Goal: Information Seeking & Learning: Learn about a topic

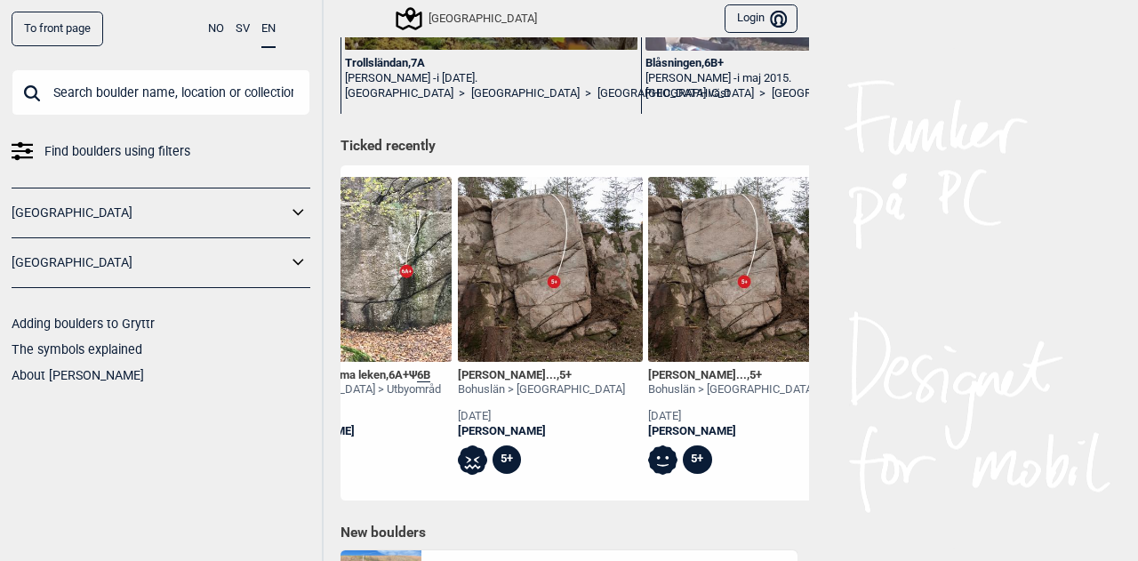
scroll to position [0, 2005]
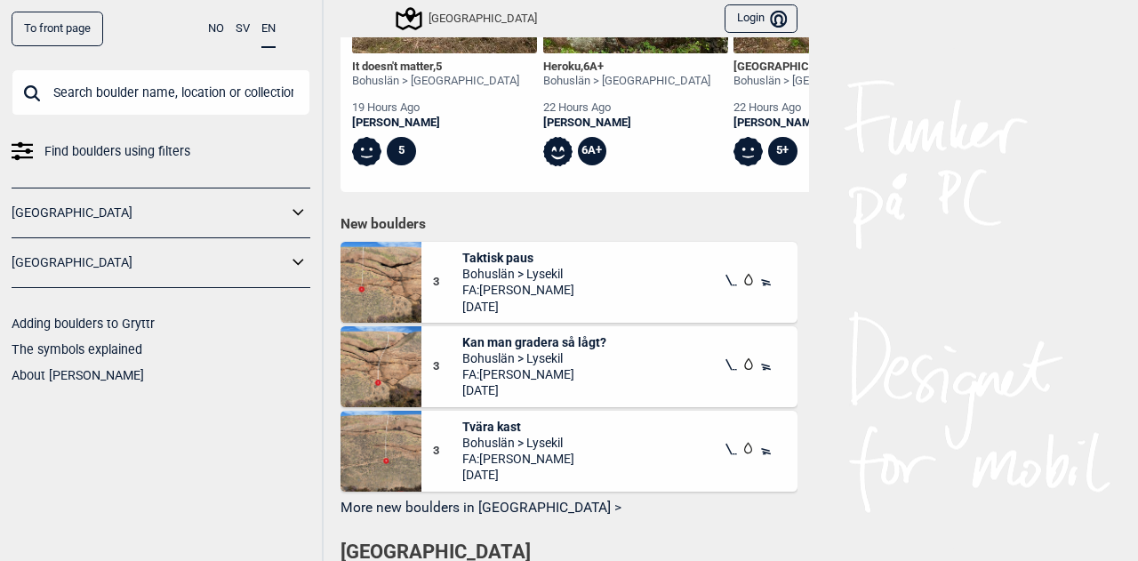
scroll to position [794, 0]
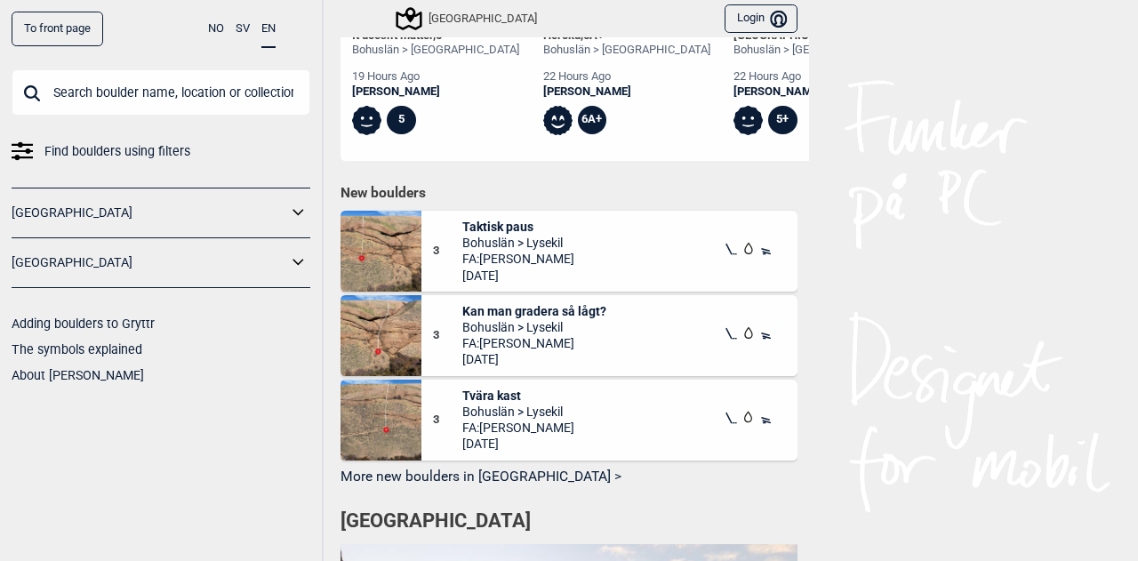
click at [530, 309] on span "Kan man gradera så lågt?" at bounding box center [534, 311] width 144 height 16
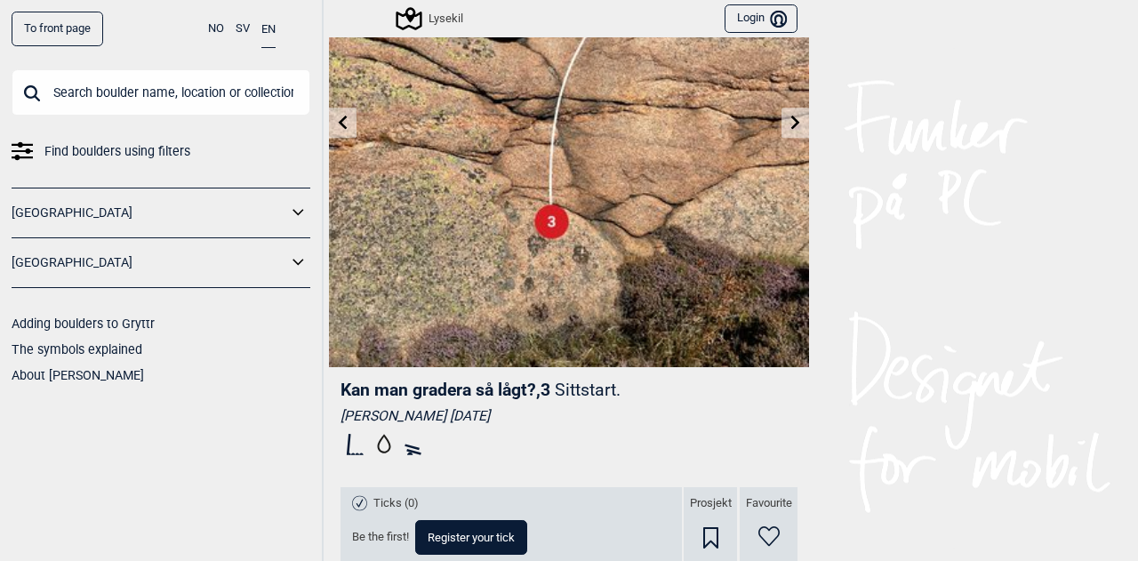
scroll to position [184, 0]
click at [336, 118] on icon at bounding box center [343, 121] width 14 height 14
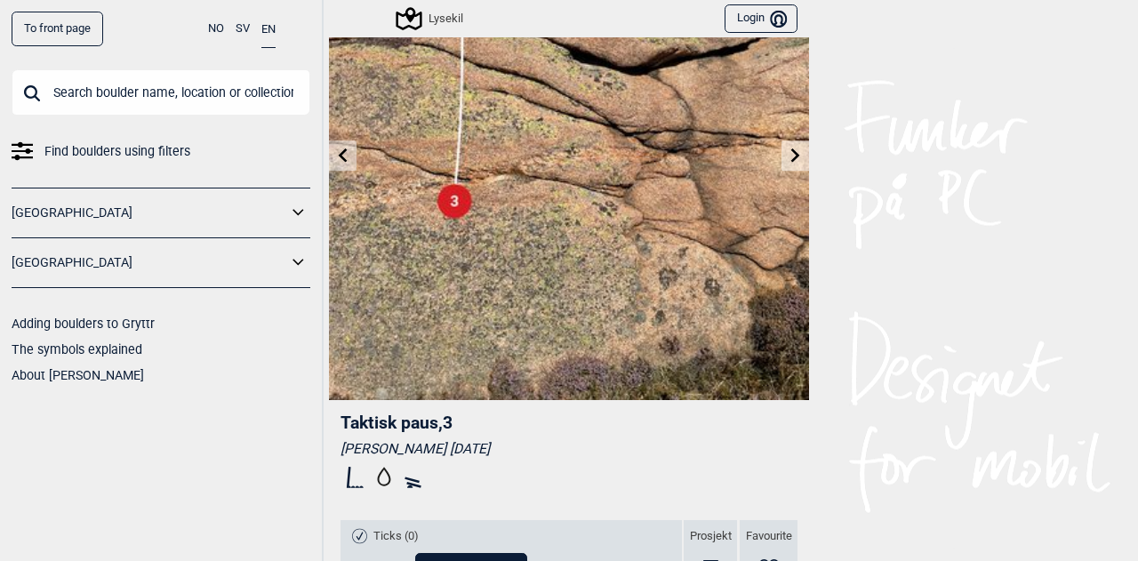
scroll to position [151, 0]
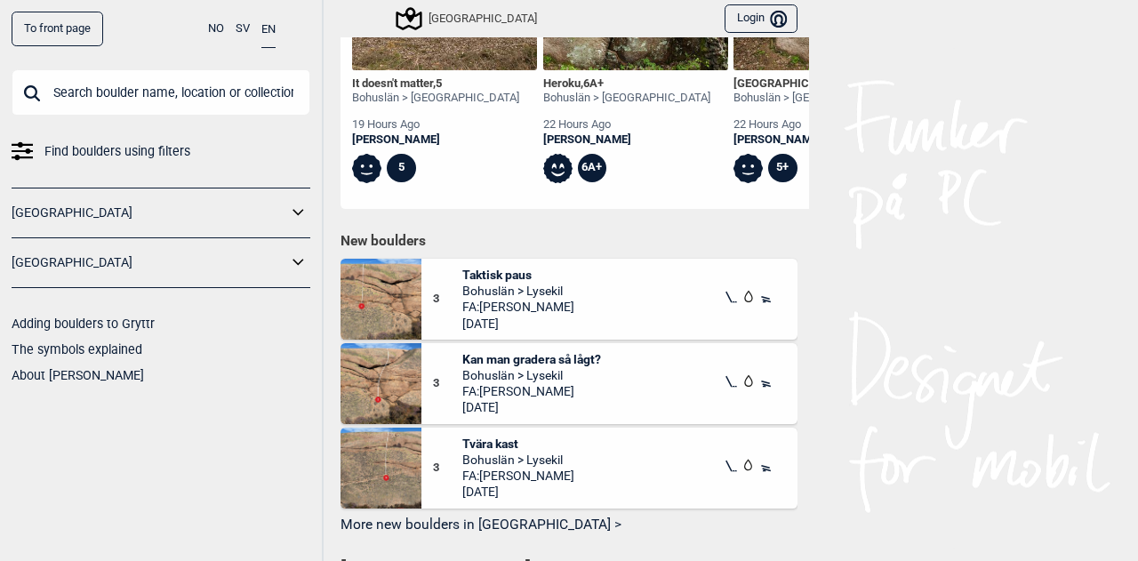
scroll to position [748, 0]
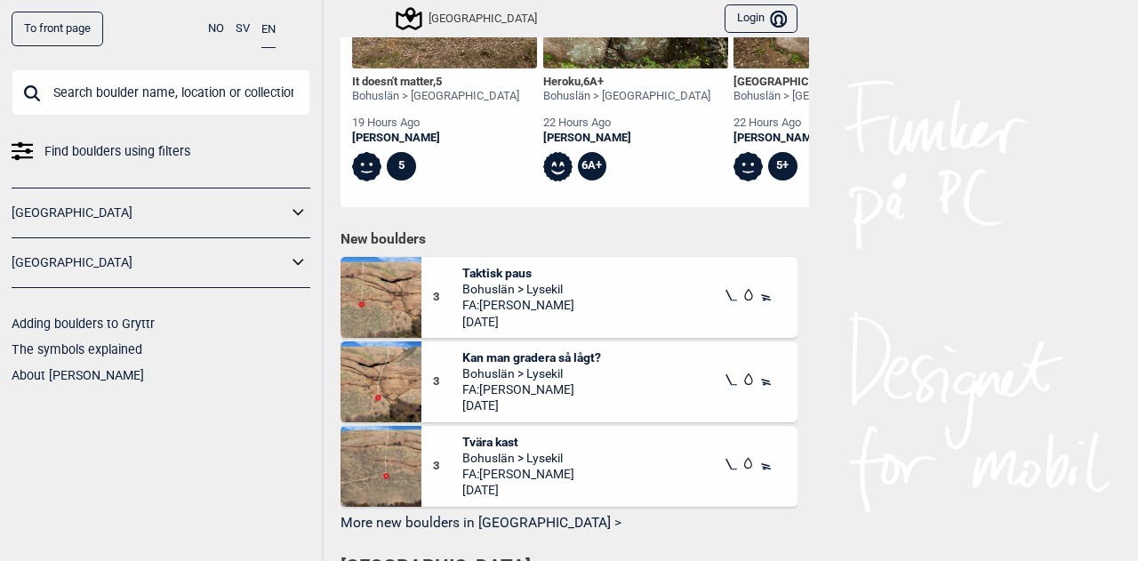
click at [491, 438] on span "Tvära kast" at bounding box center [518, 442] width 112 height 16
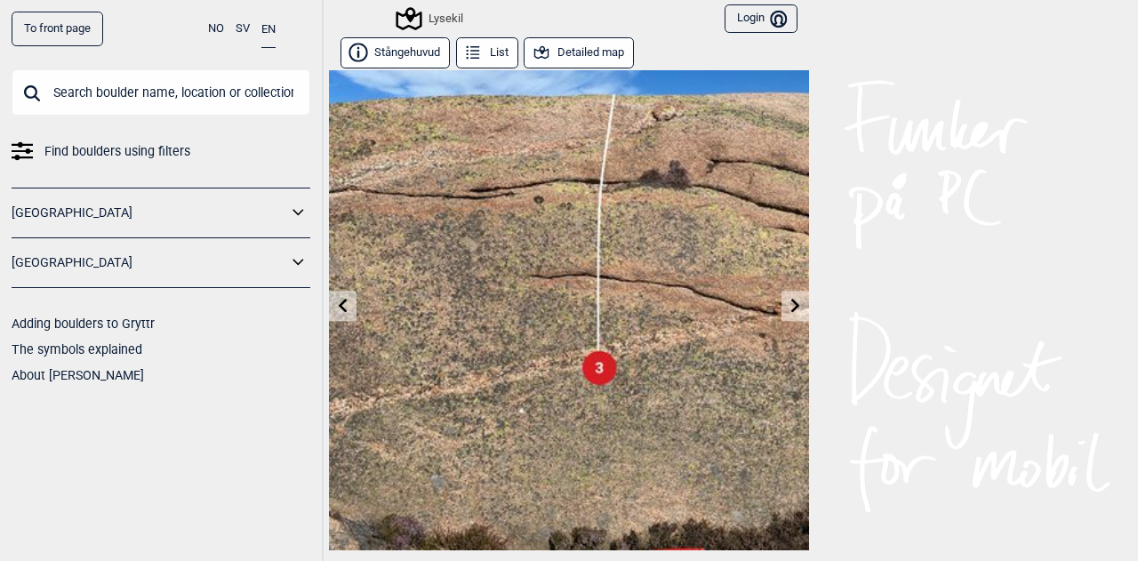
click at [578, 56] on button "Detailed map" at bounding box center [579, 52] width 110 height 31
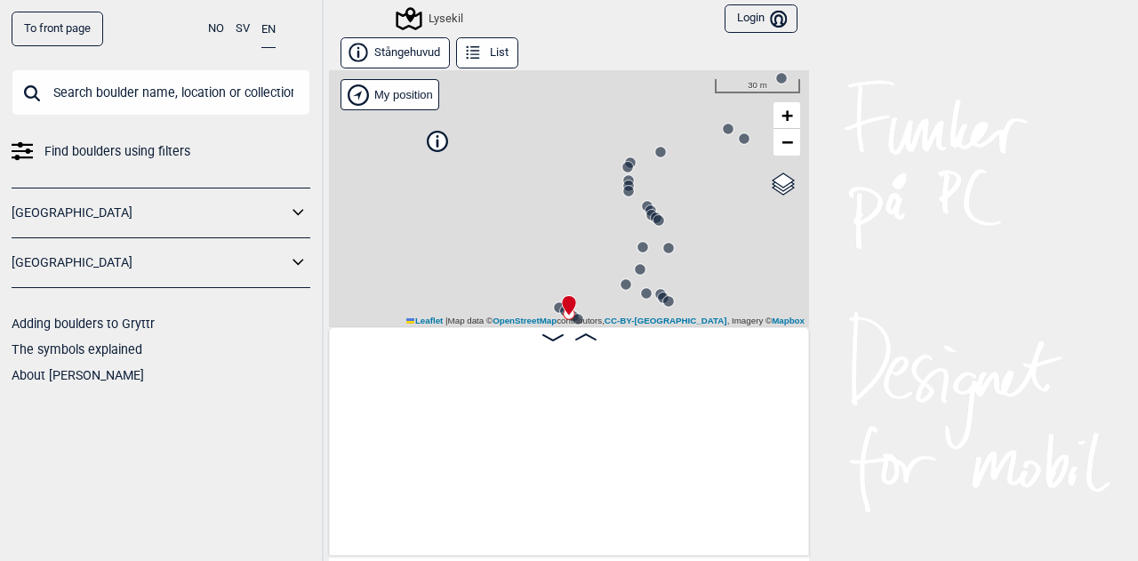
scroll to position [0, 19838]
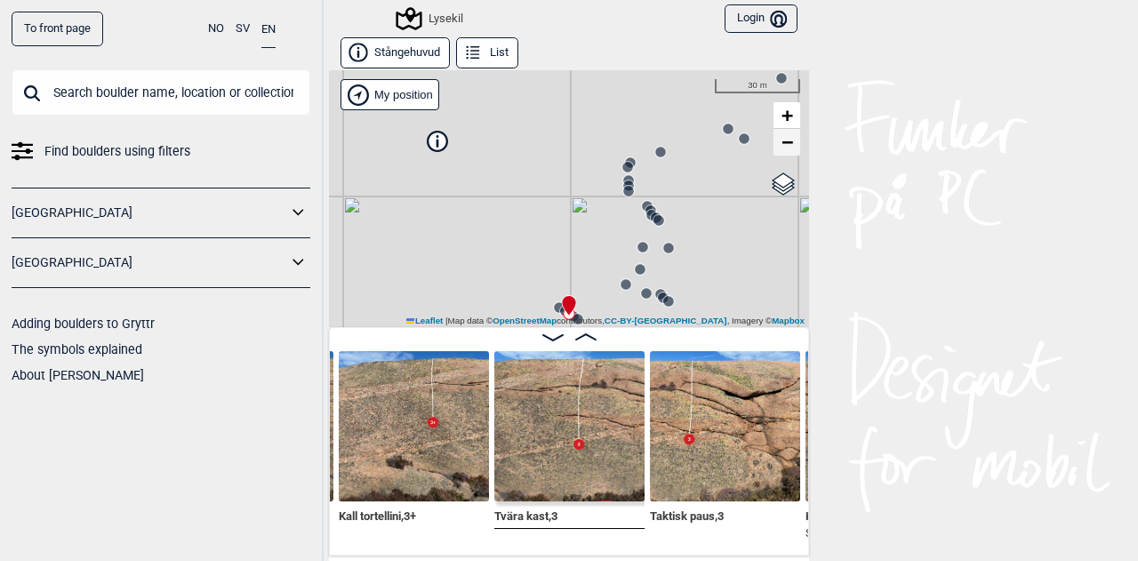
click at [785, 144] on span "−" at bounding box center [788, 142] width 12 height 22
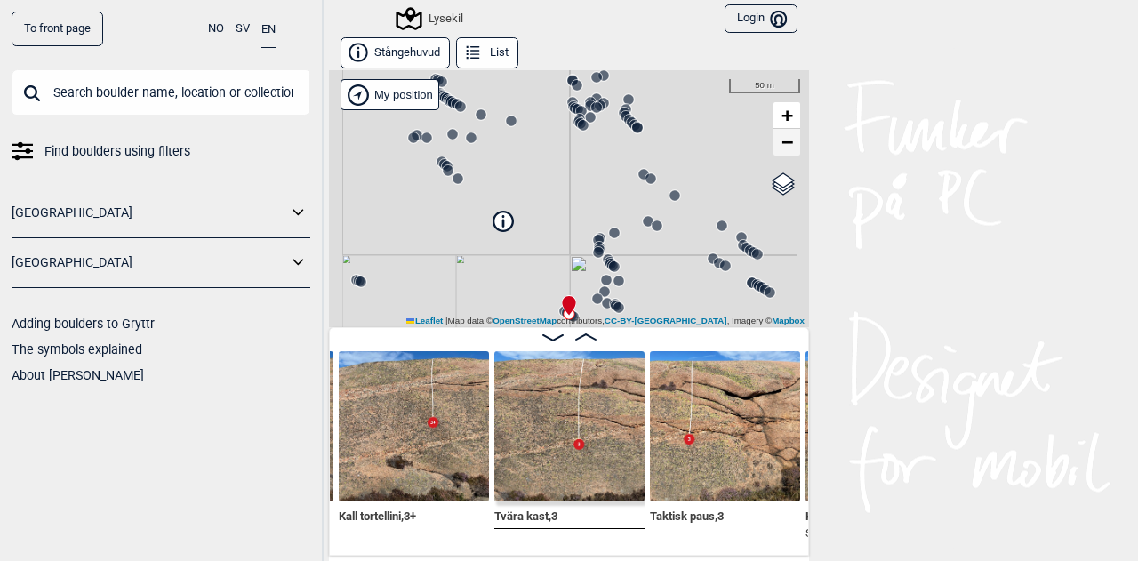
click at [785, 144] on span "−" at bounding box center [788, 142] width 12 height 22
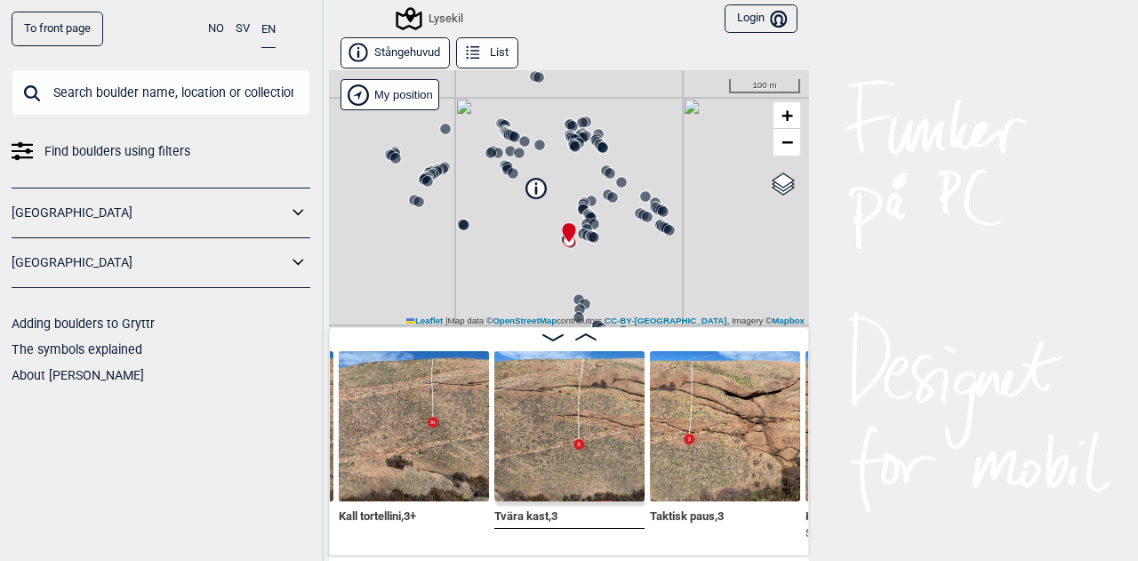
drag, startPoint x: 553, startPoint y: 274, endPoint x: 553, endPoint y: 201, distance: 72.9
click at [553, 201] on div "Lysekil" at bounding box center [569, 198] width 480 height 257
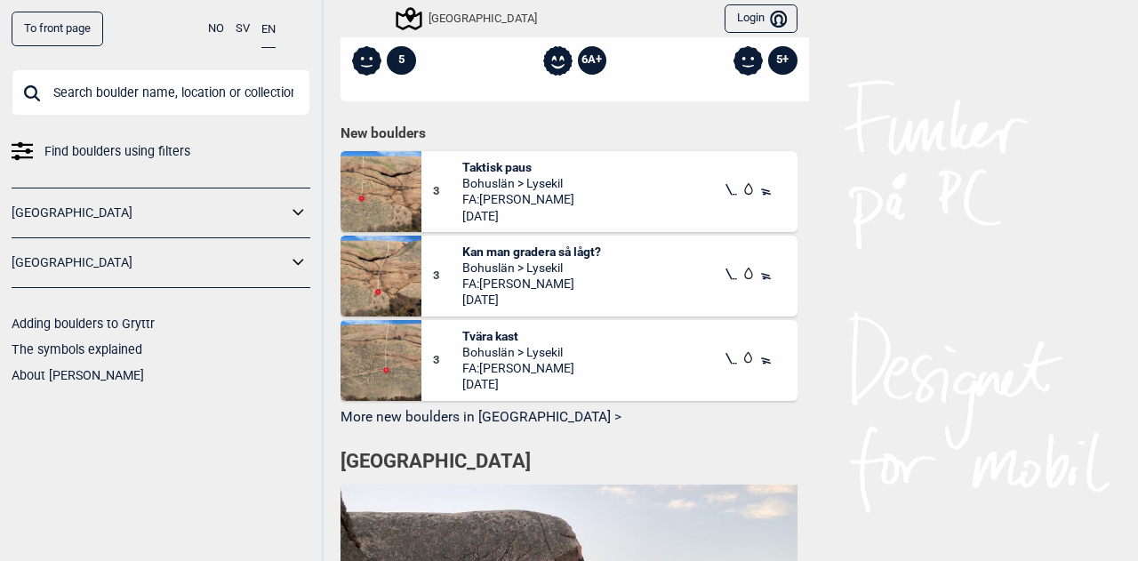
scroll to position [856, 0]
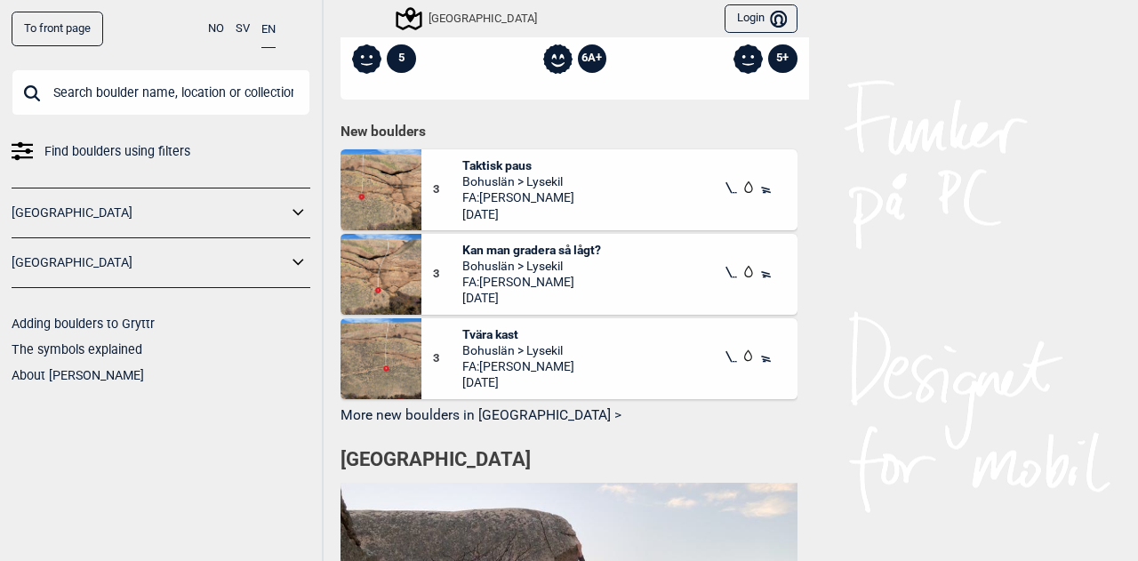
click at [503, 406] on button "More new boulders in [GEOGRAPHIC_DATA] >" at bounding box center [569, 417] width 457 height 28
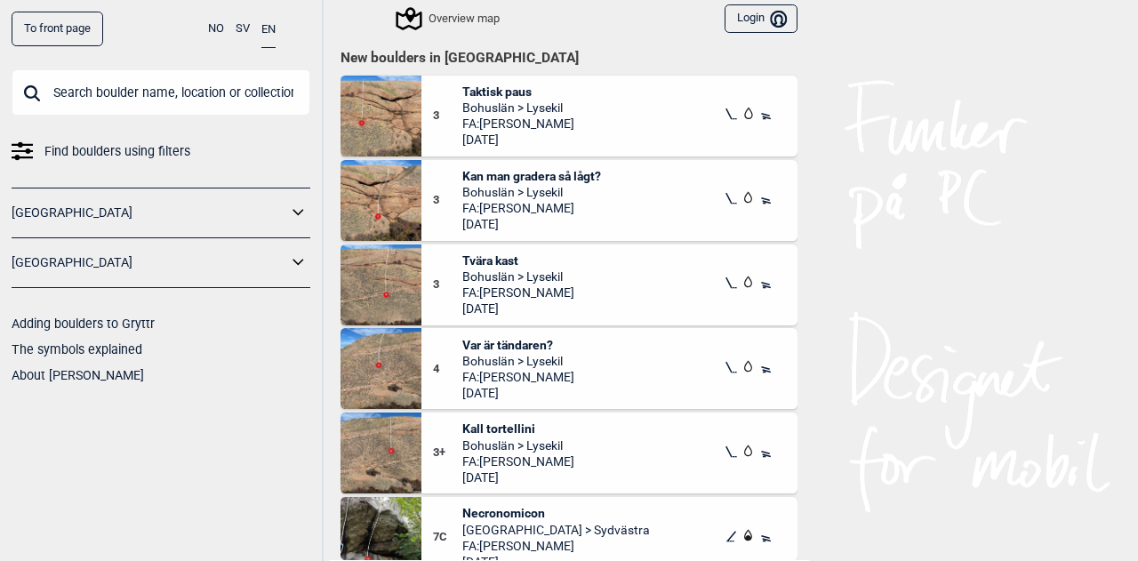
click at [832, 350] on div "To front page NO SV EN Find boulders using filters Norge Sverige Adding boulder…" at bounding box center [569, 280] width 1138 height 561
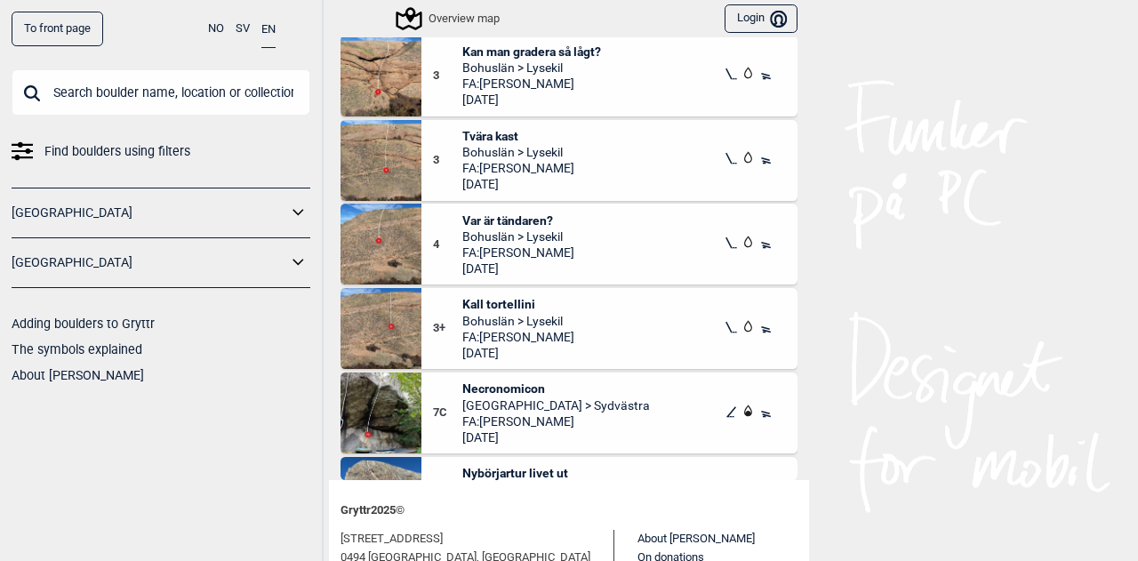
scroll to position [43, 0]
click at [498, 304] on span "Kall tortellini" at bounding box center [518, 306] width 112 height 16
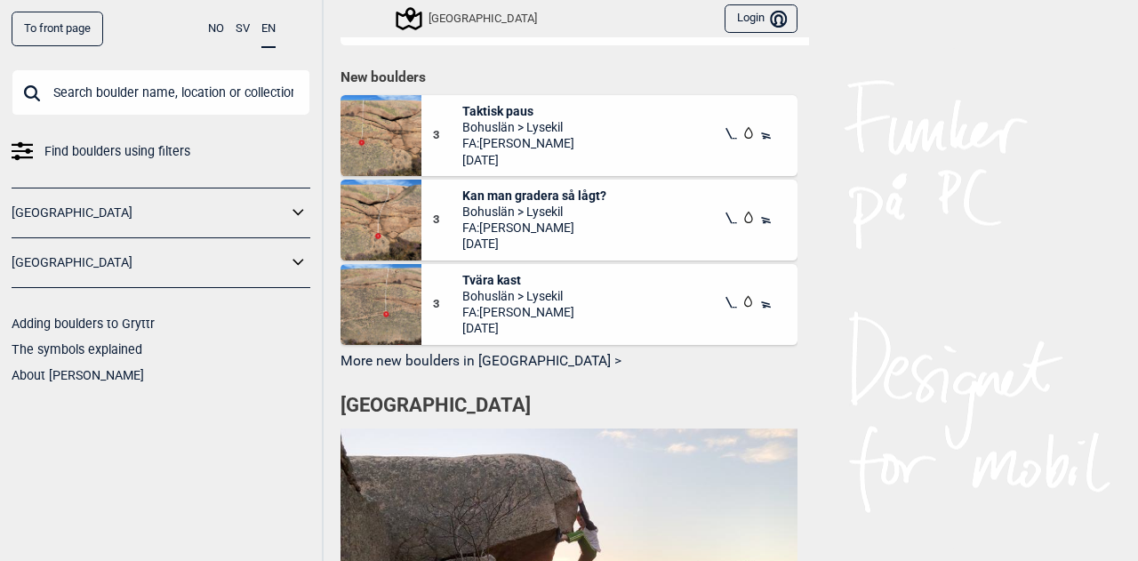
scroll to position [908, 0]
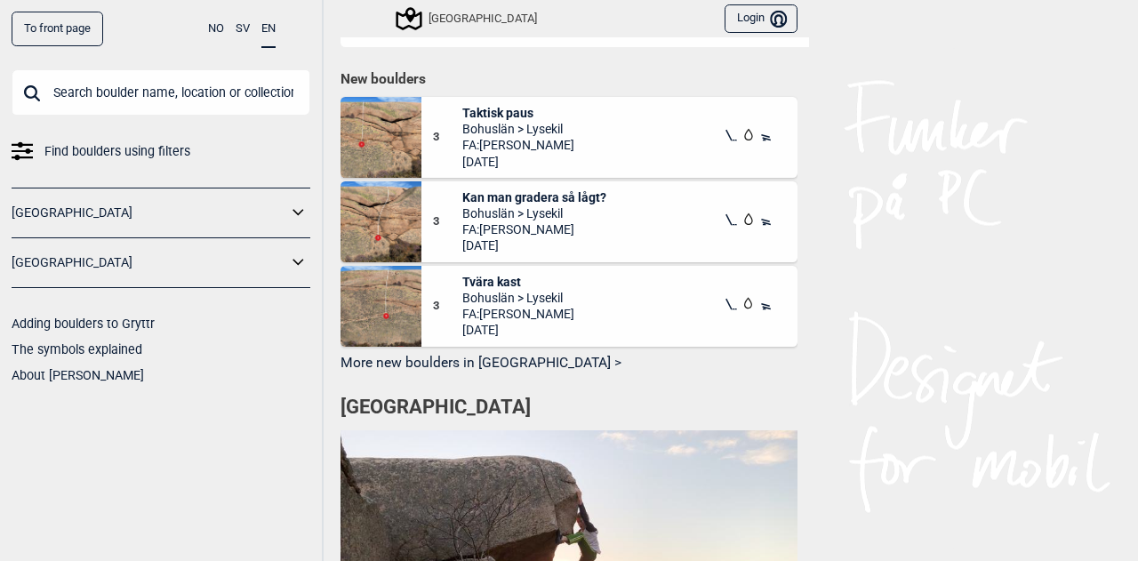
click at [511, 205] on span "Bohuslän > Lysekil" at bounding box center [534, 213] width 144 height 16
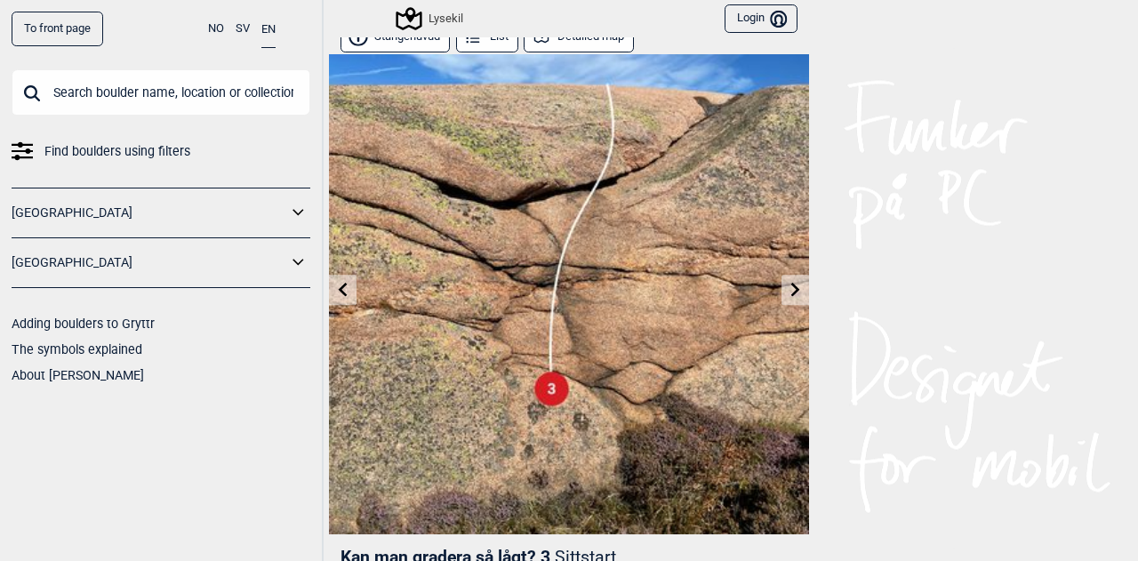
scroll to position [15, 0]
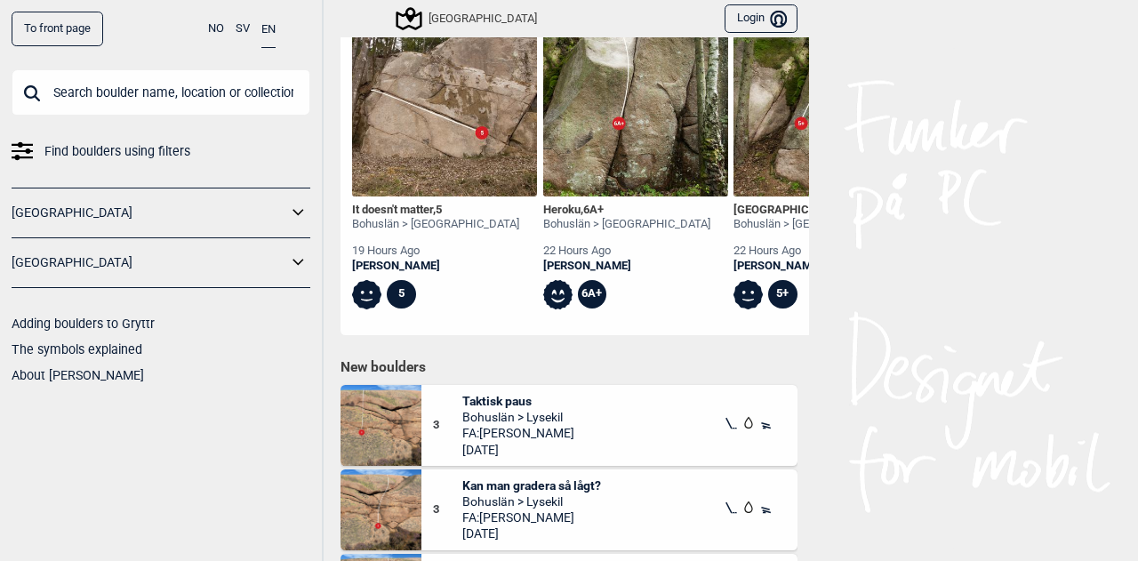
scroll to position [720, 0]
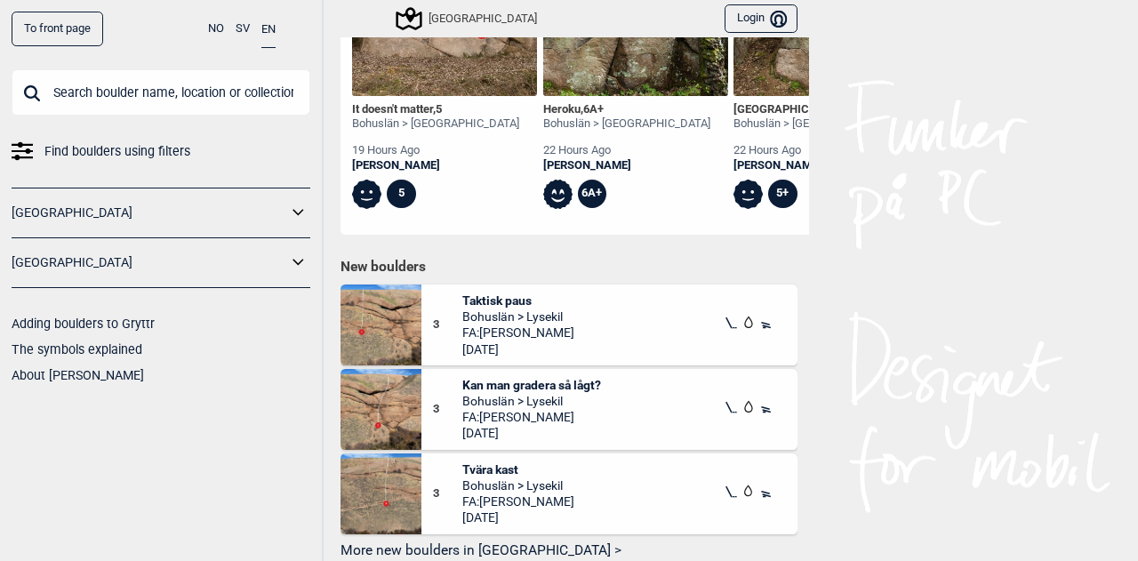
click at [518, 320] on span "Bohuslän > Lysekil" at bounding box center [518, 317] width 112 height 16
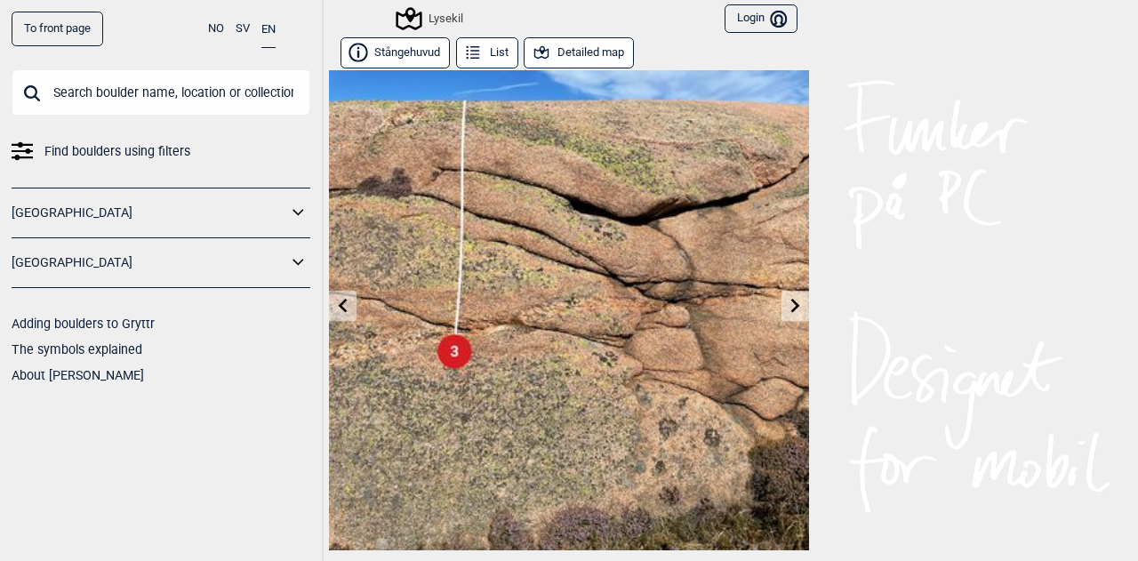
click at [576, 51] on button "Detailed map" at bounding box center [579, 52] width 110 height 31
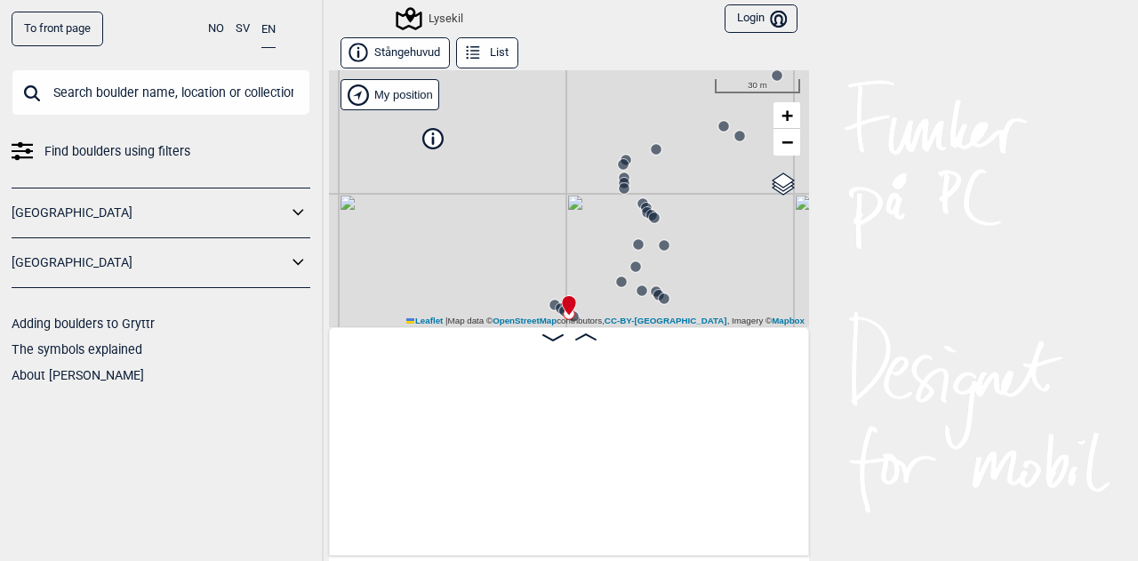
scroll to position [0, 19988]
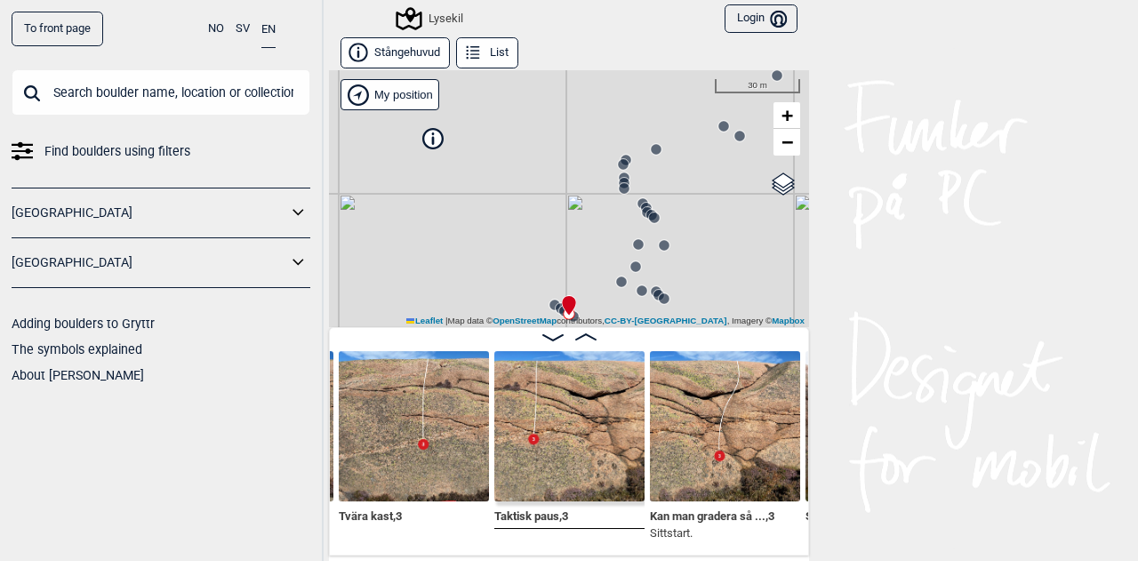
click at [425, 419] on img at bounding box center [414, 426] width 150 height 150
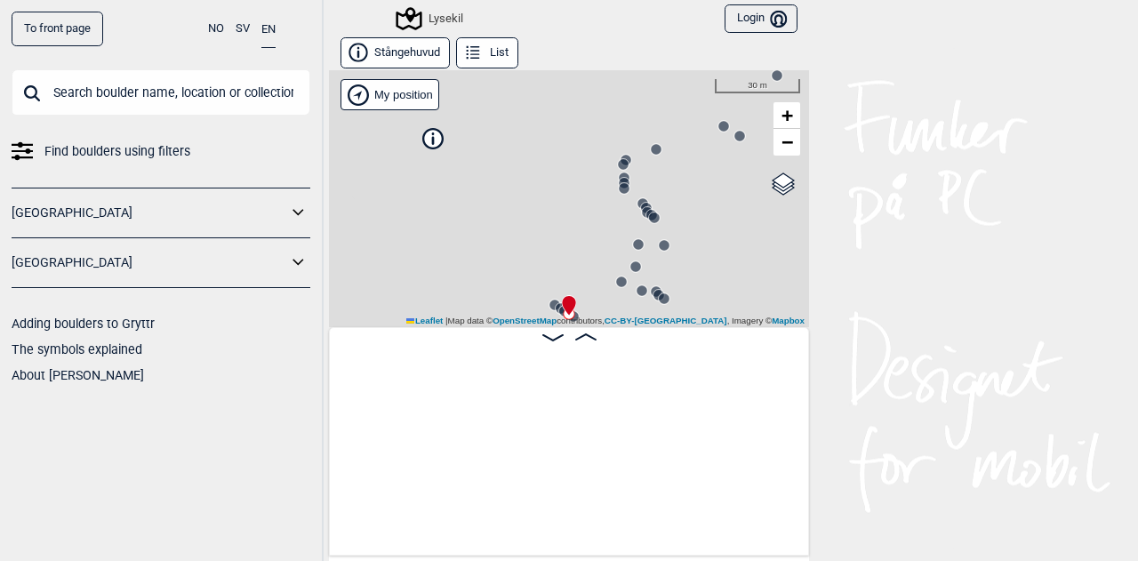
scroll to position [0, 19988]
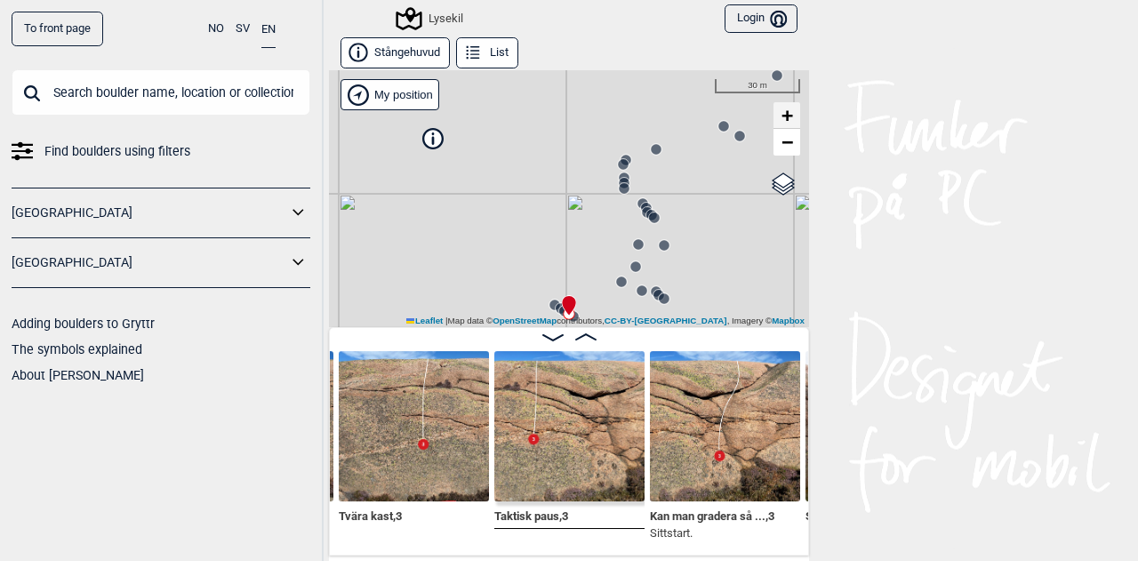
click at [783, 116] on span "+" at bounding box center [788, 115] width 12 height 22
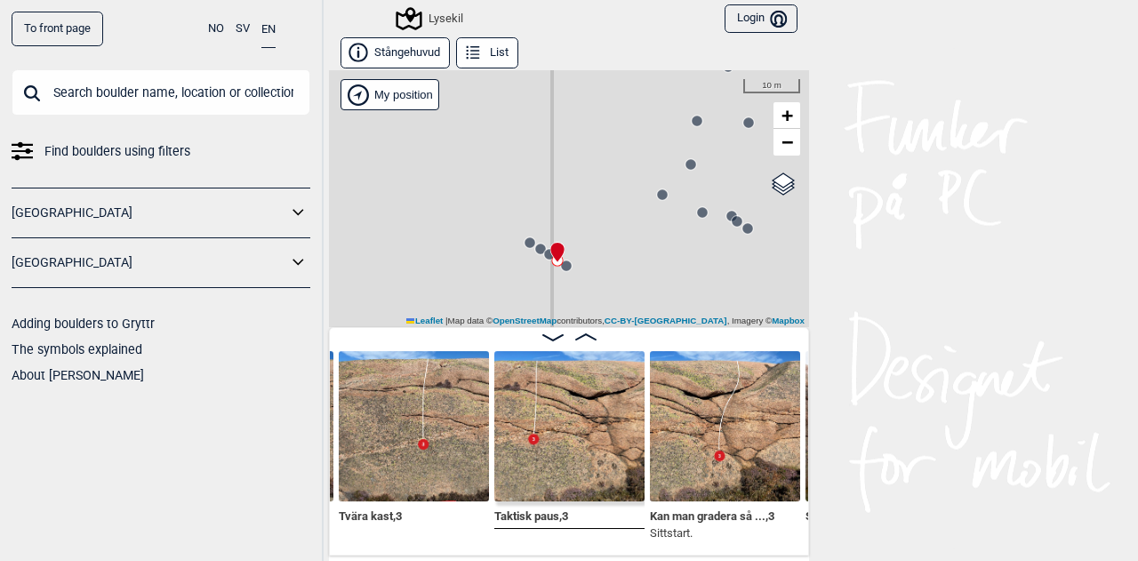
drag, startPoint x: 608, startPoint y: 218, endPoint x: 594, endPoint y: 142, distance: 76.9
click at [594, 142] on div "Lysekil" at bounding box center [569, 198] width 480 height 257
click at [779, 125] on link "+" at bounding box center [787, 115] width 27 height 27
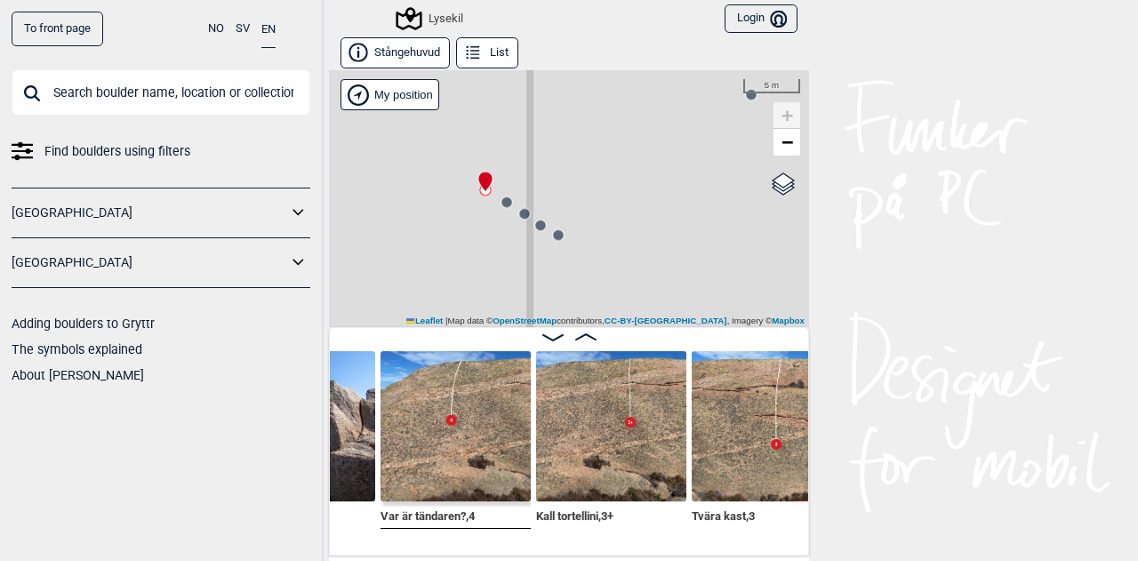
scroll to position [0, 19645]
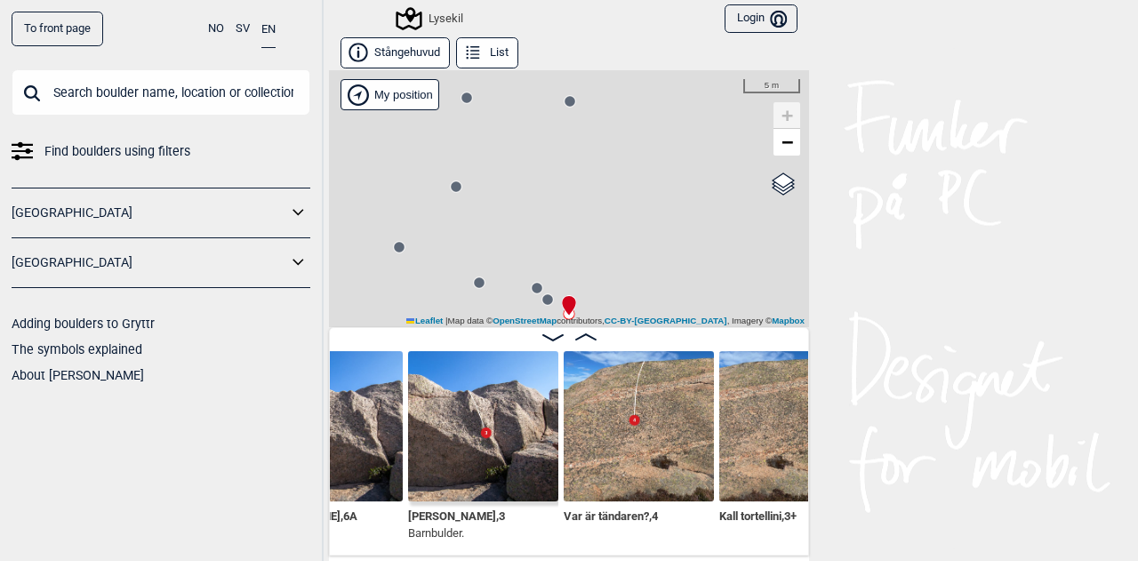
scroll to position [0, 19523]
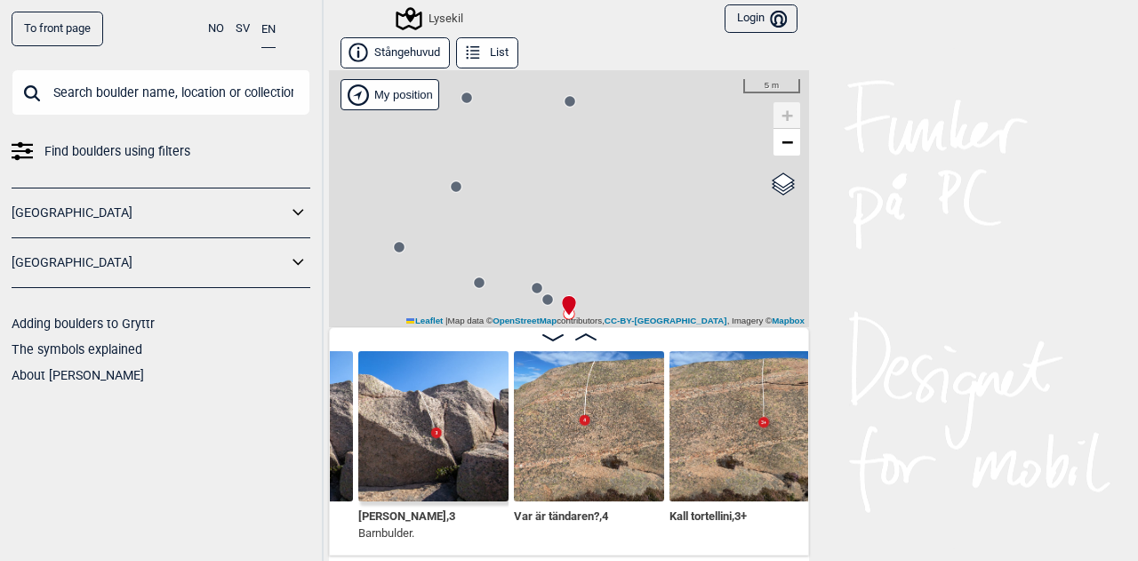
click at [439, 417] on img at bounding box center [433, 426] width 150 height 150
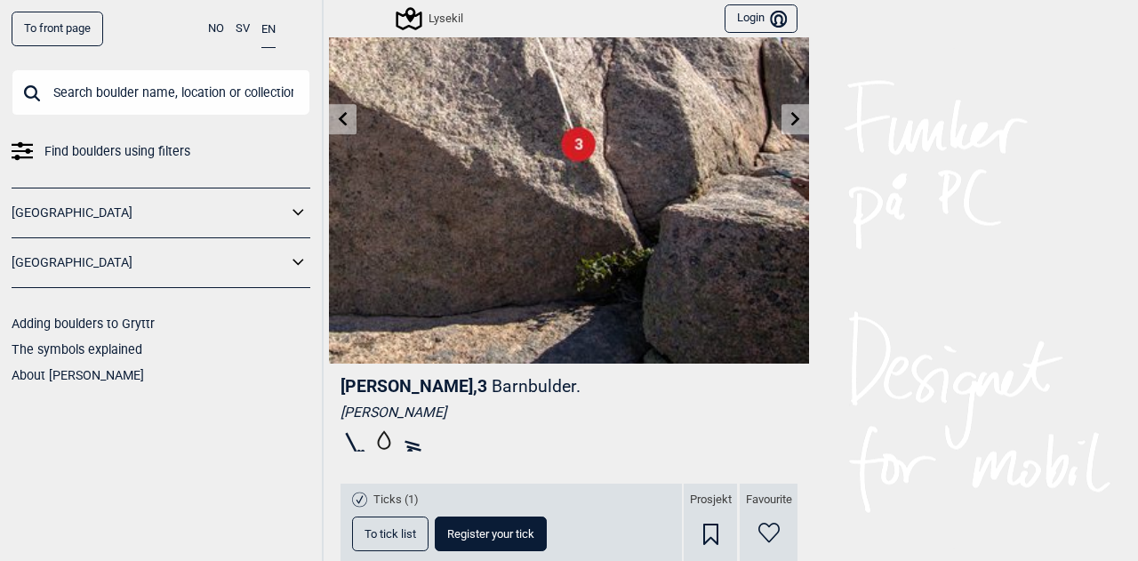
scroll to position [186, 0]
click at [335, 127] on link at bounding box center [343, 120] width 28 height 29
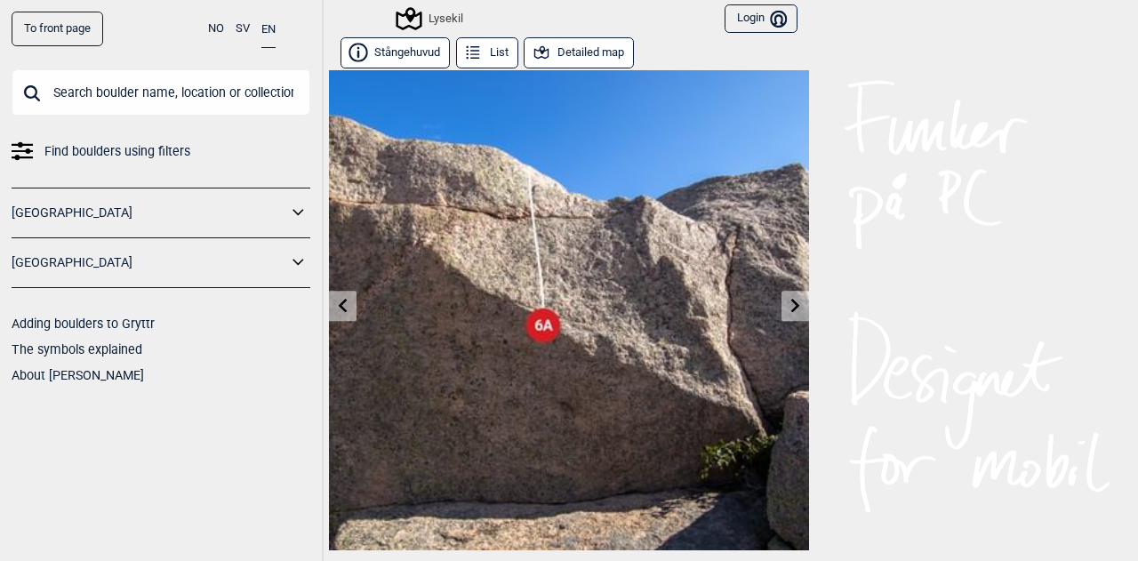
click at [791, 309] on icon at bounding box center [795, 305] width 9 height 14
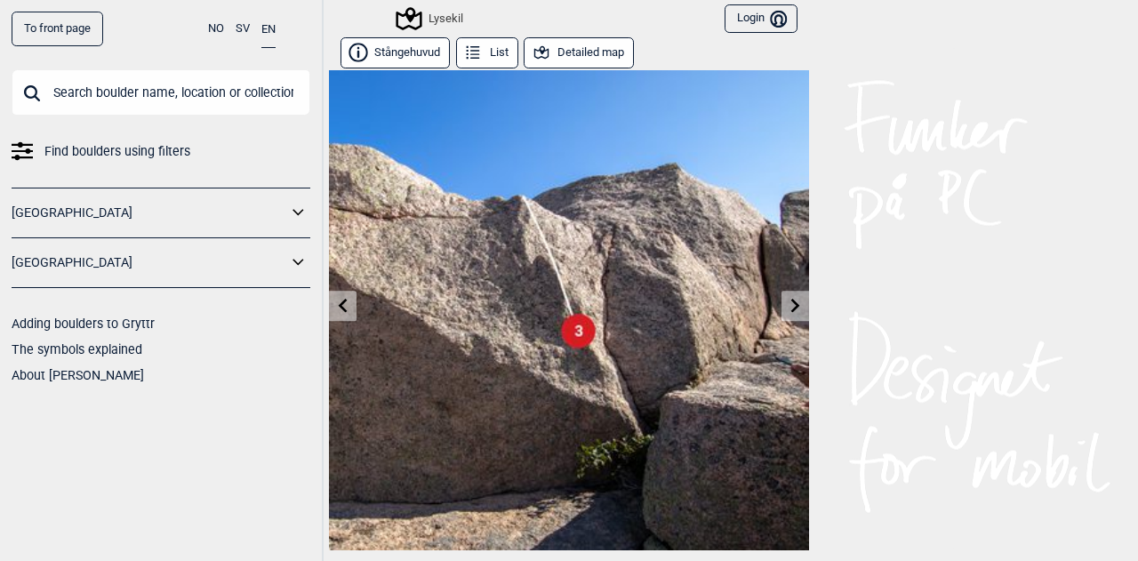
click at [789, 305] on icon at bounding box center [796, 305] width 14 height 14
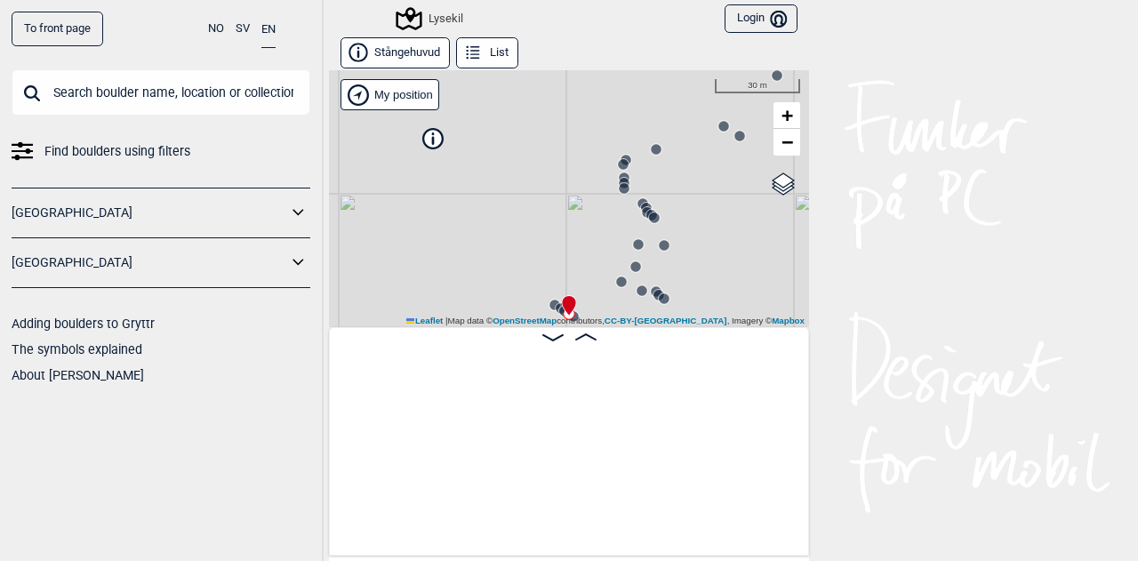
scroll to position [0, 19988]
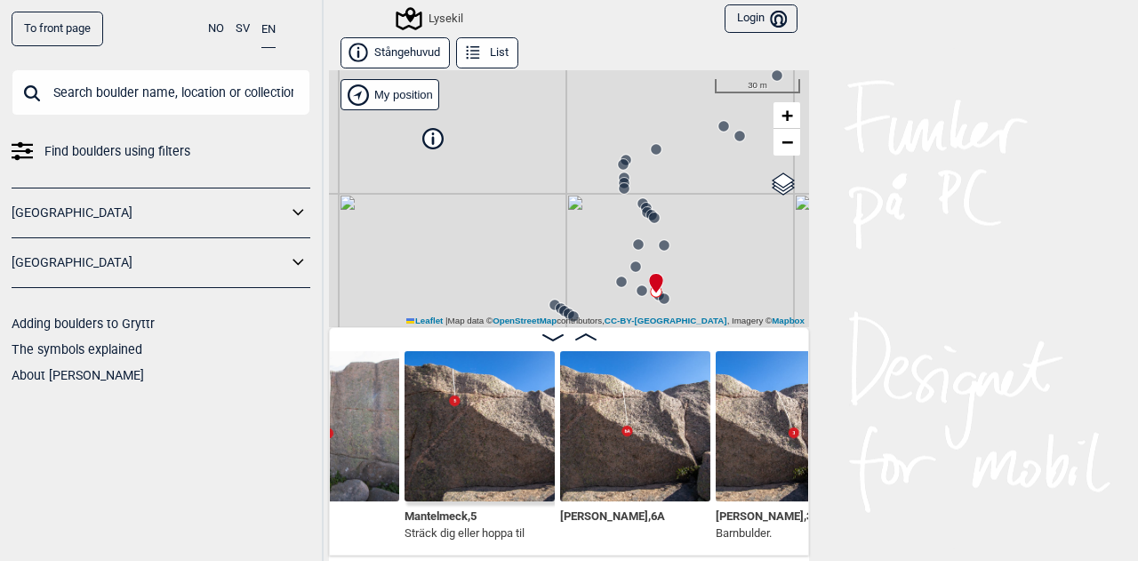
scroll to position [0, 19188]
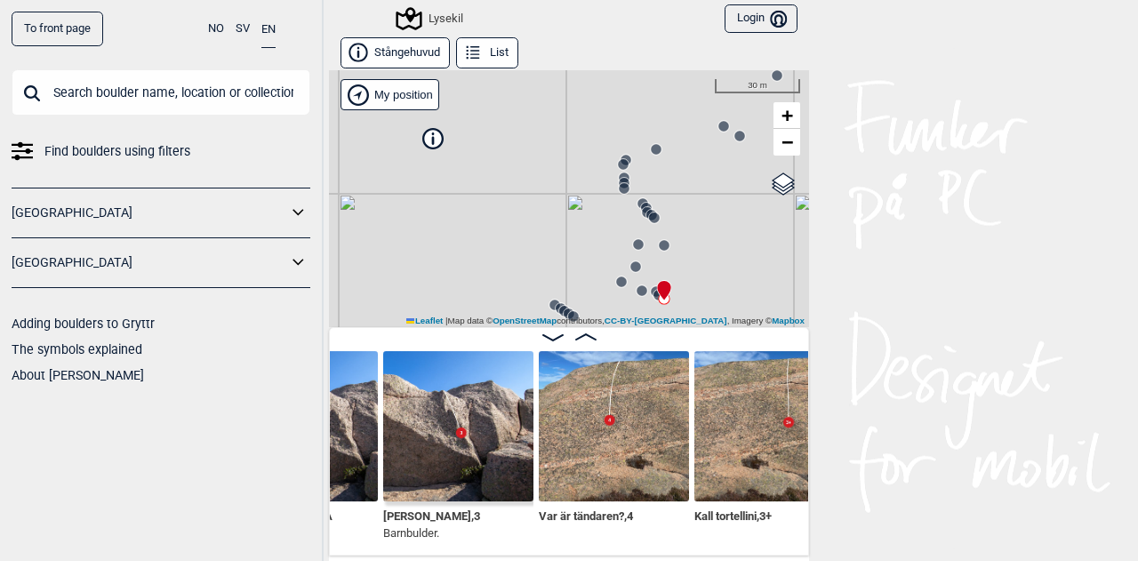
scroll to position [0, 19521]
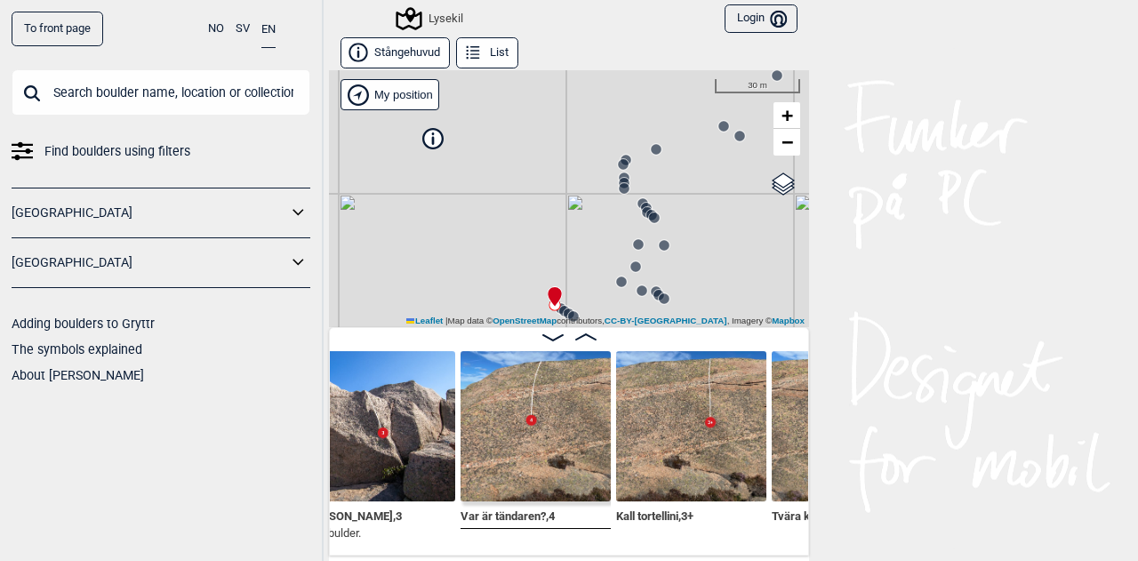
scroll to position [0, 19600]
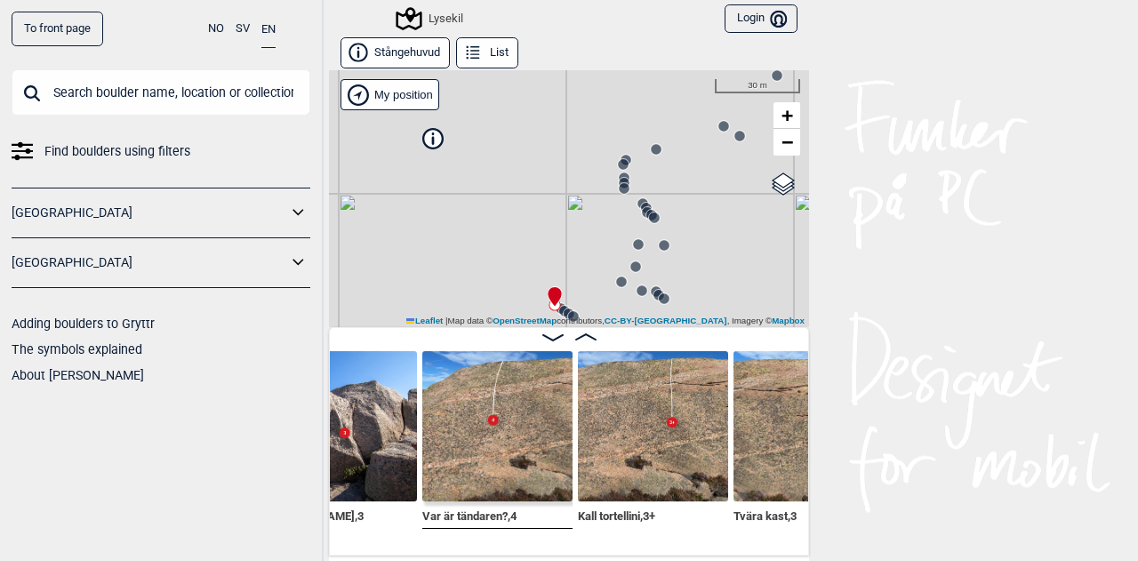
scroll to position [0, 19637]
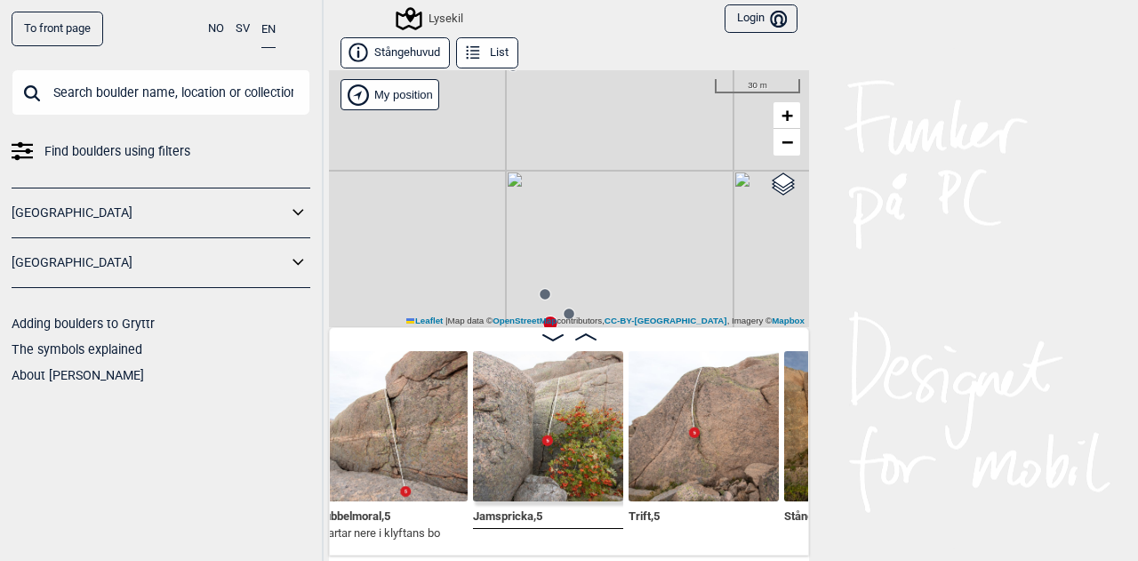
scroll to position [0, 20675]
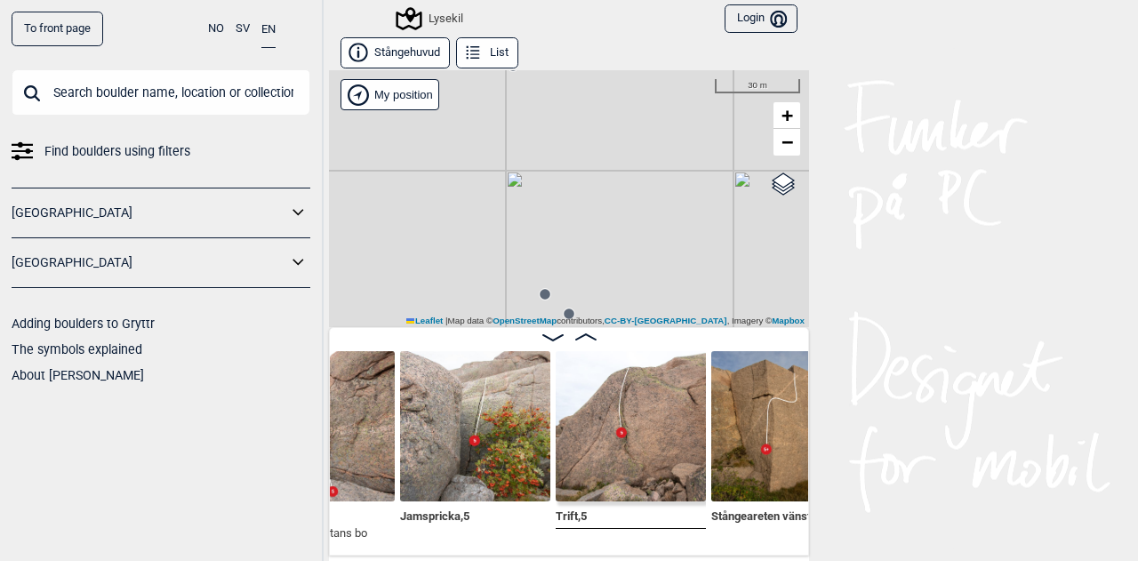
scroll to position [0, 20747]
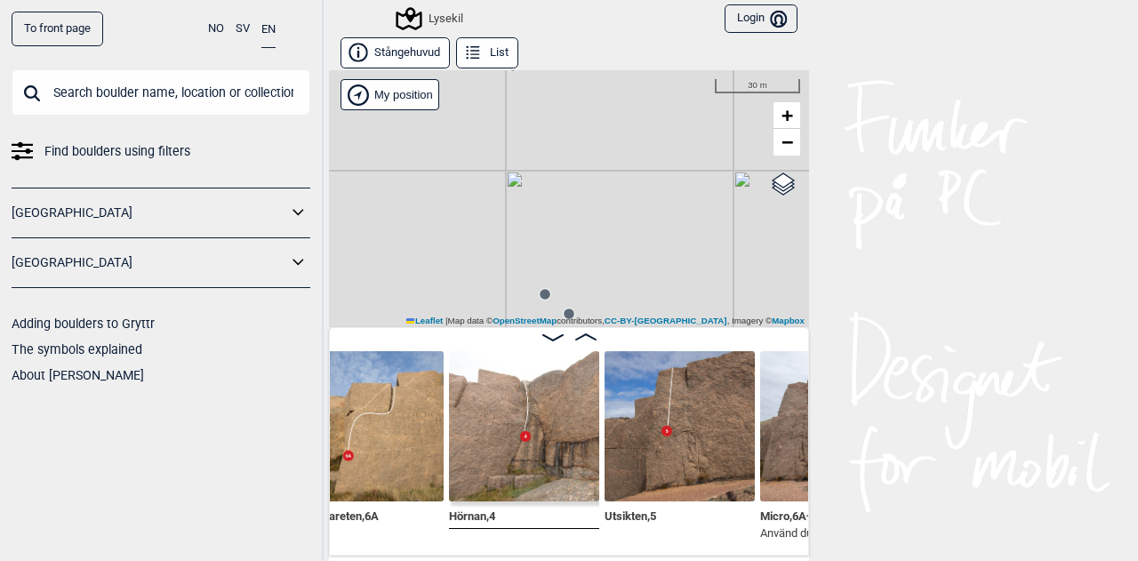
scroll to position [0, 21323]
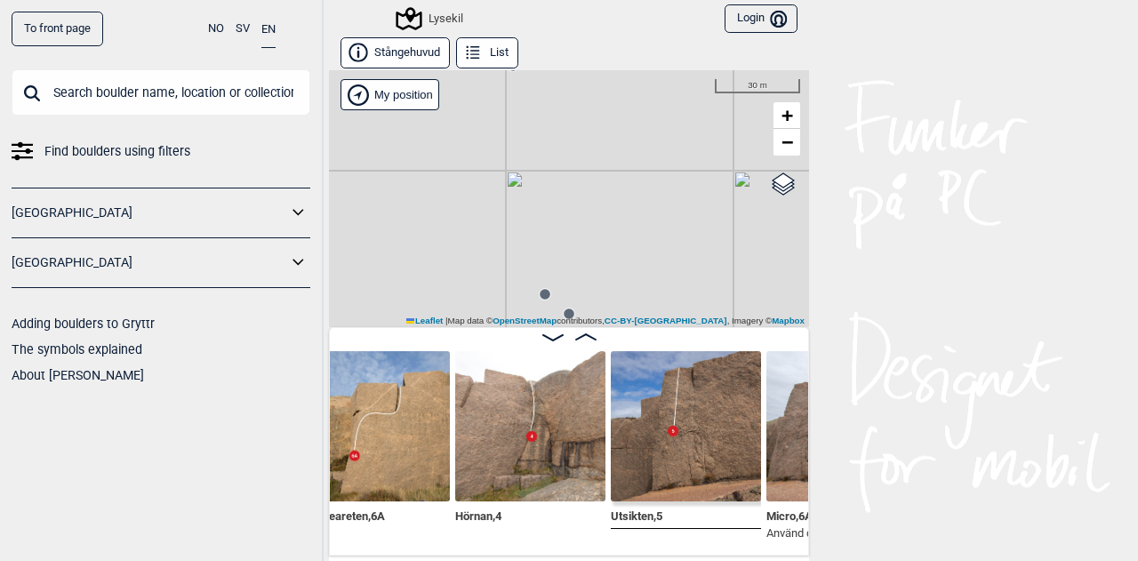
scroll to position [0, 21311]
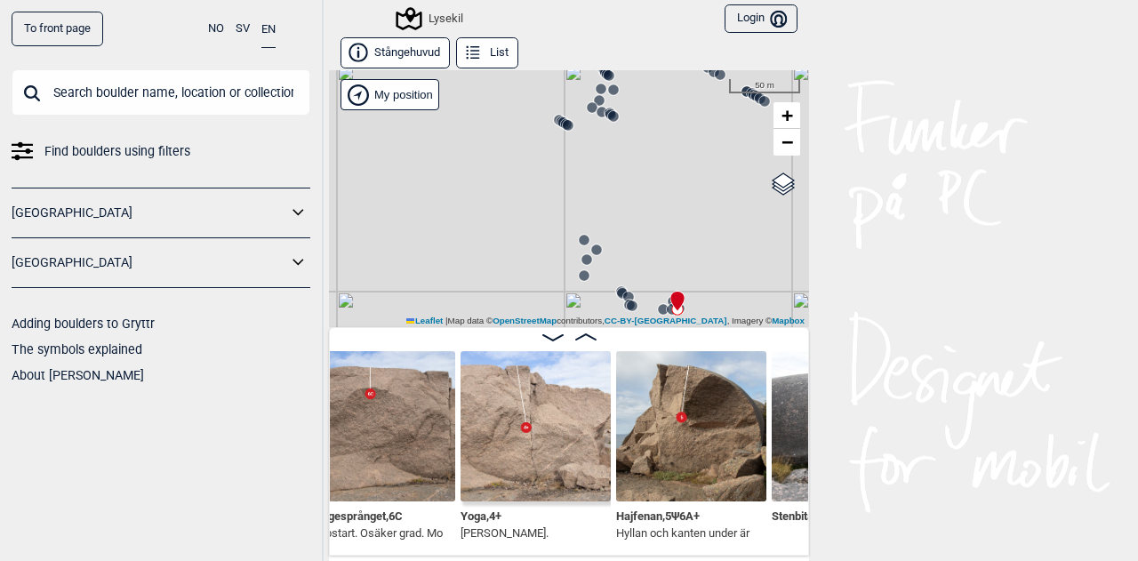
scroll to position [0, 22088]
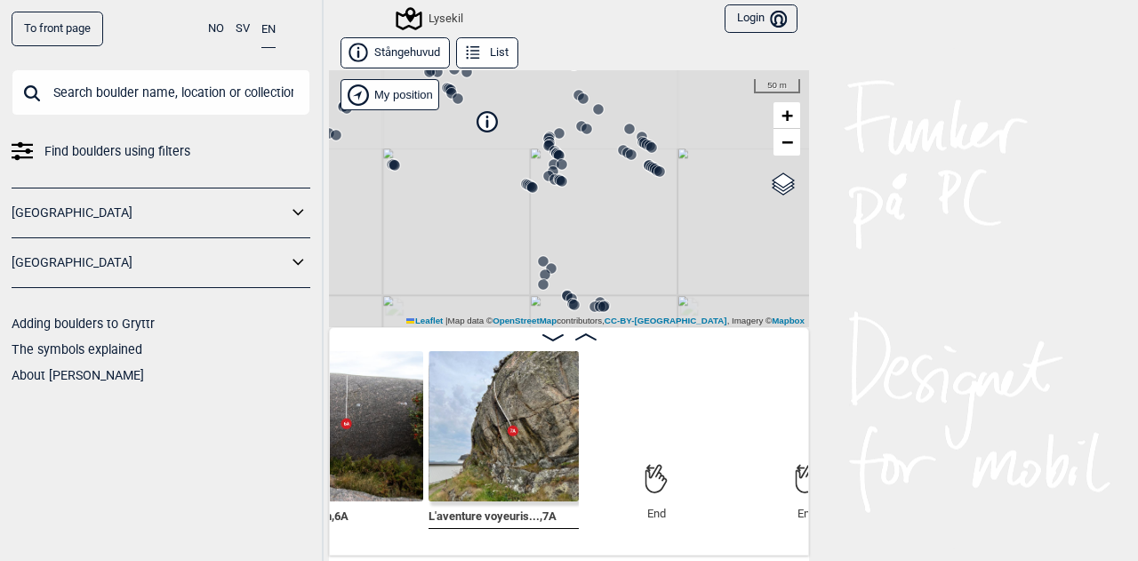
scroll to position [0, 22588]
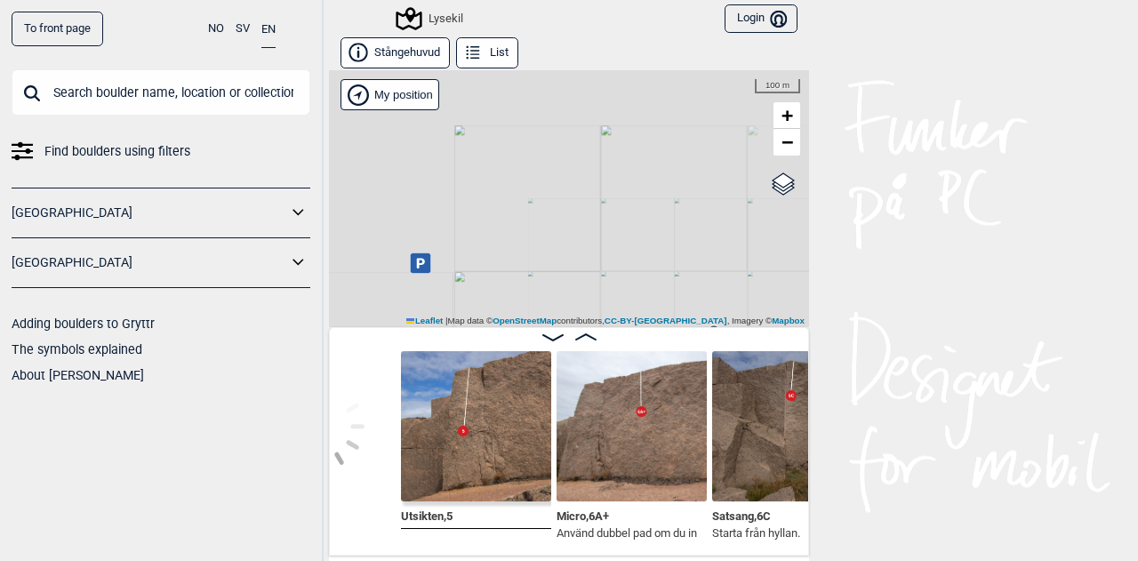
scroll to position [0, 21484]
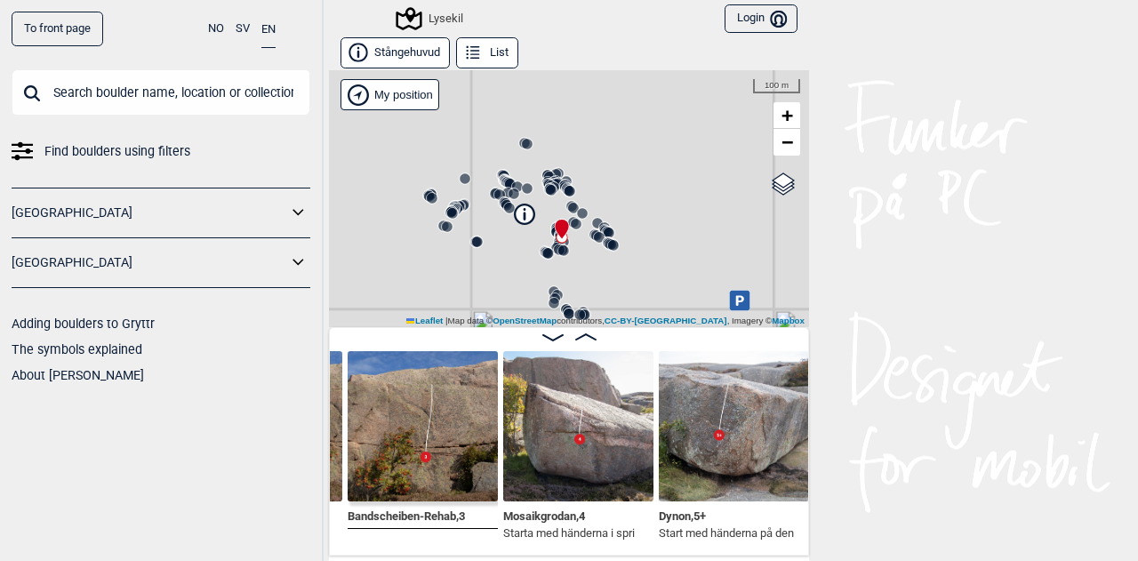
scroll to position [0, 18333]
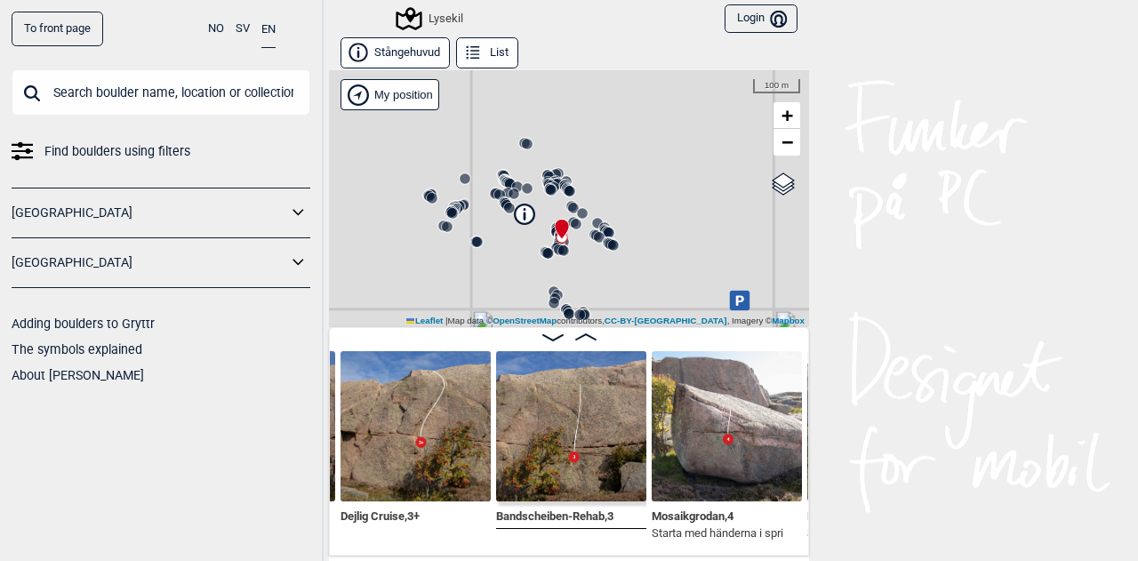
scroll to position [0, 18182]
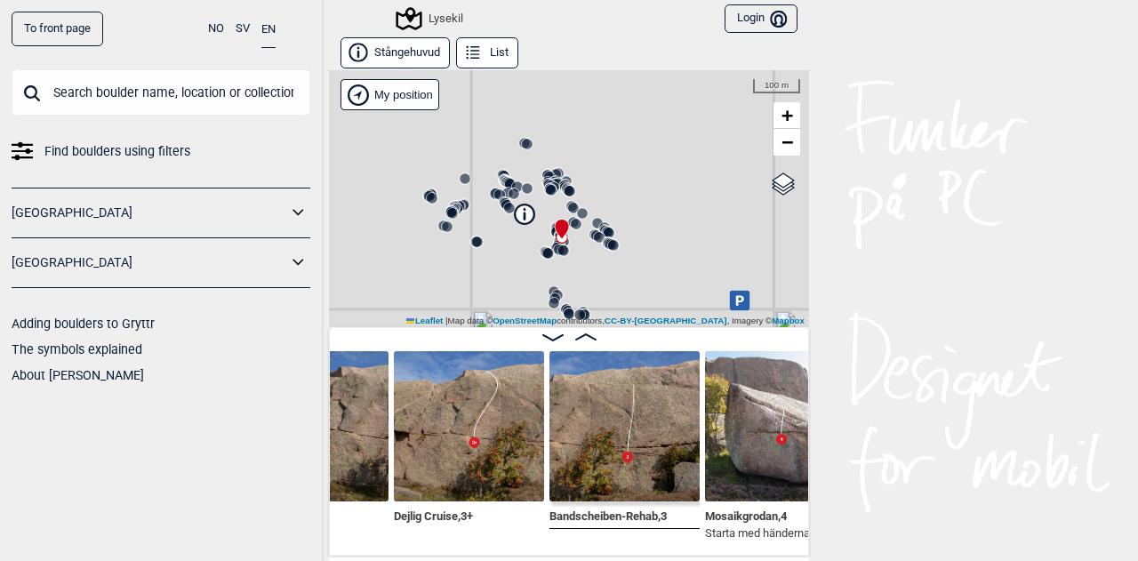
scroll to position [0, 17994]
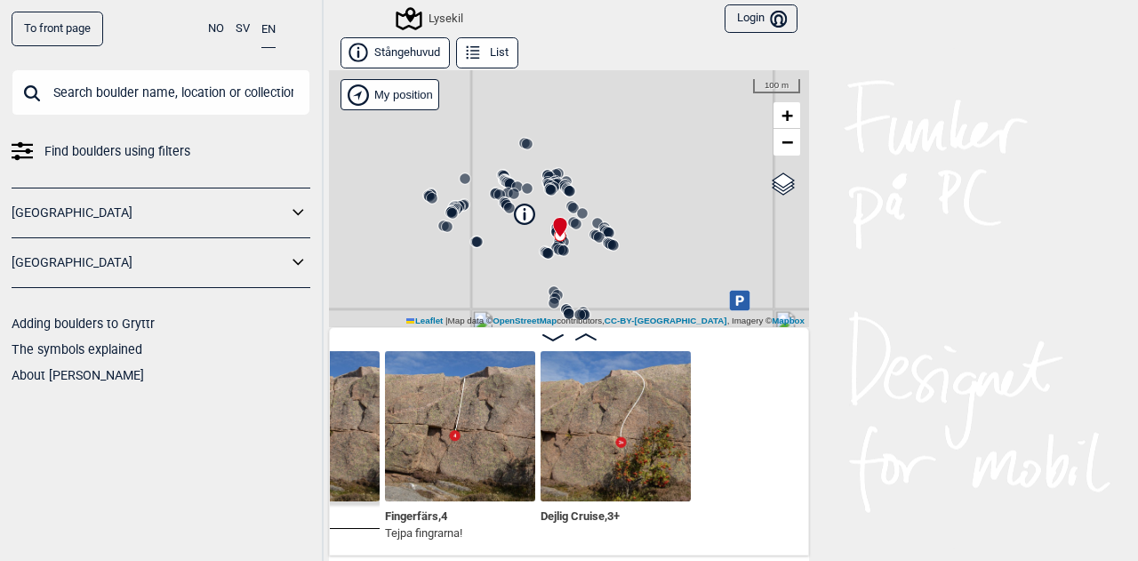
scroll to position [0, 17802]
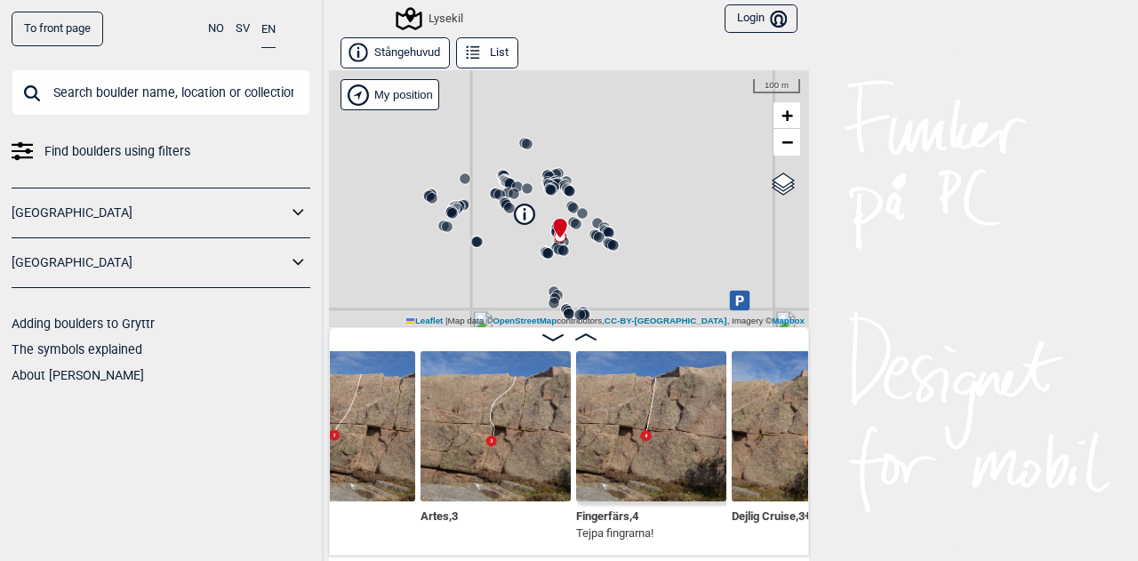
click at [502, 422] on img at bounding box center [496, 426] width 150 height 150
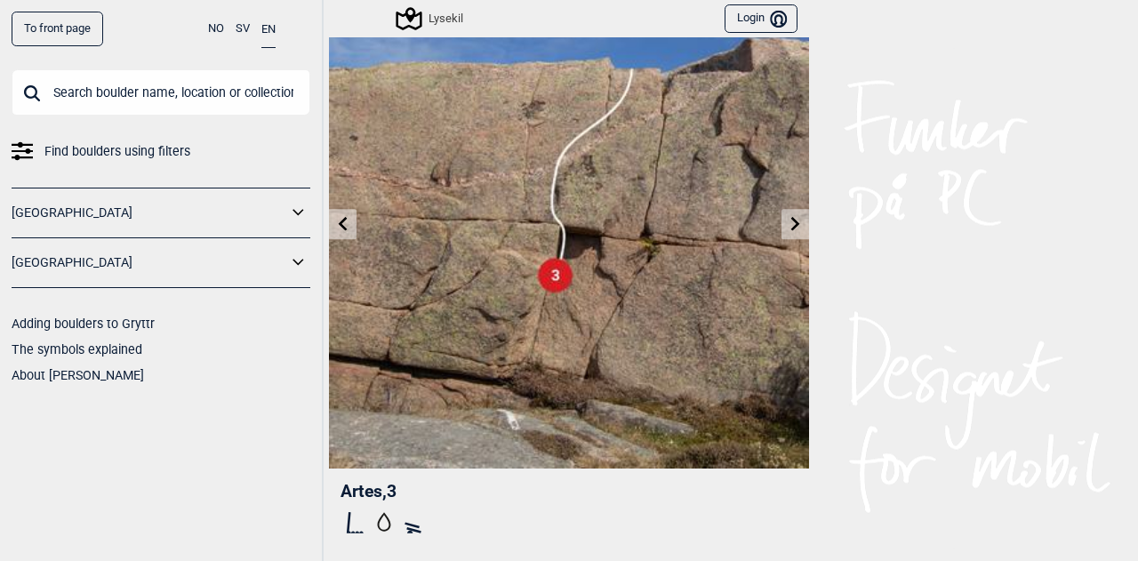
scroll to position [83, 0]
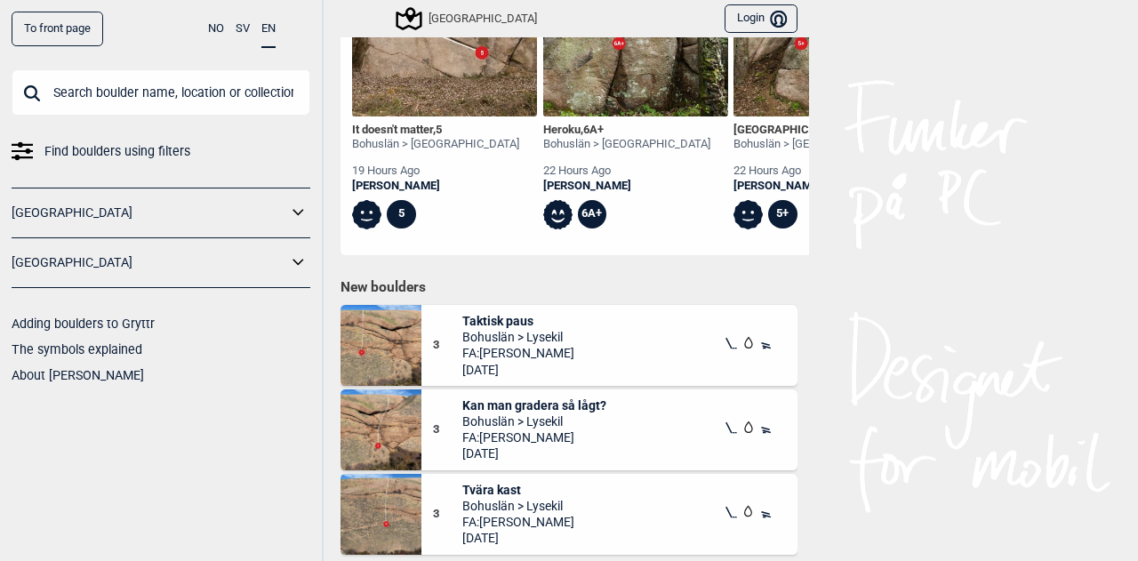
scroll to position [730, 0]
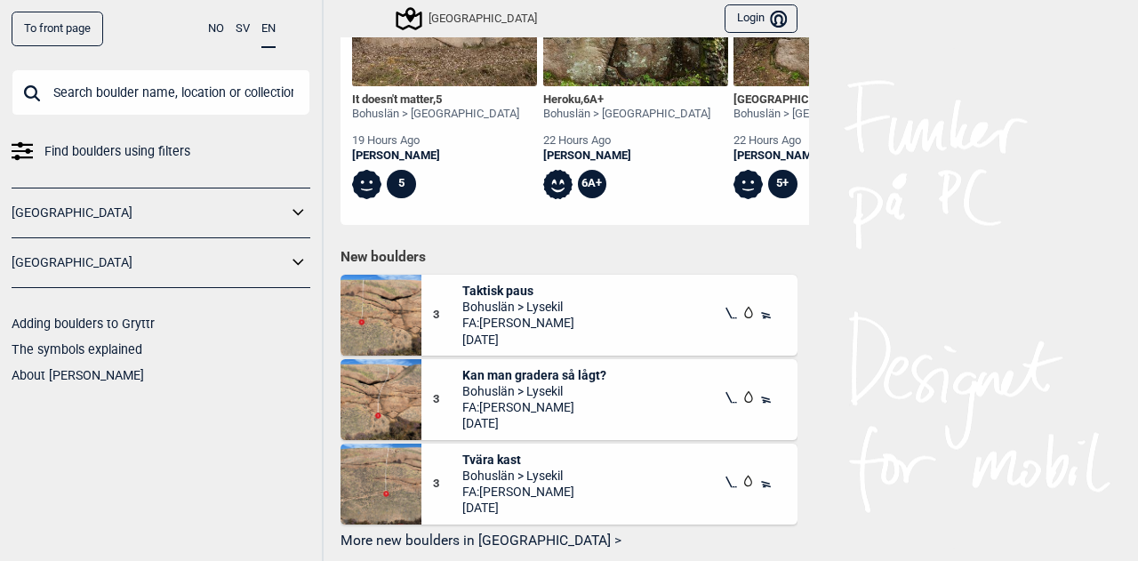
click at [141, 153] on span "Find boulders using filters" at bounding box center [117, 152] width 146 height 26
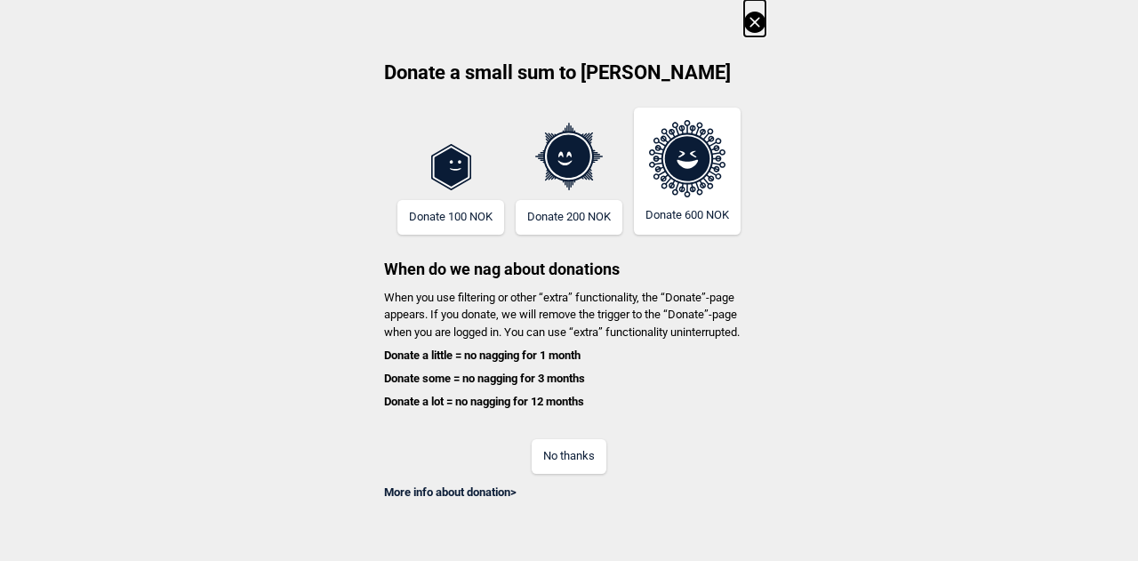
click at [586, 467] on button "No thanks" at bounding box center [569, 456] width 75 height 35
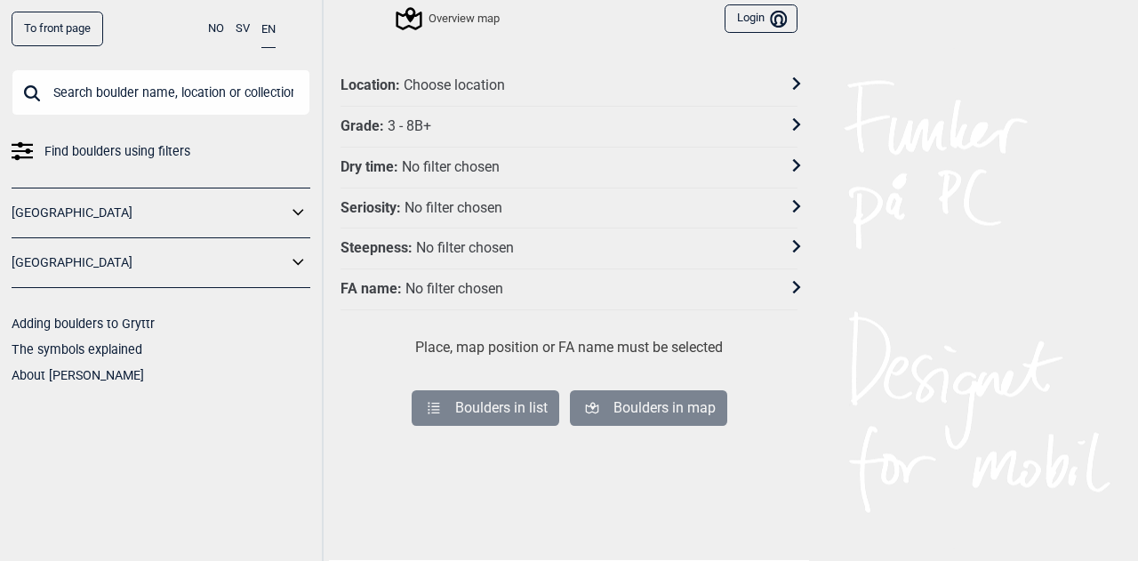
click at [791, 88] on icon at bounding box center [797, 83] width 12 height 12
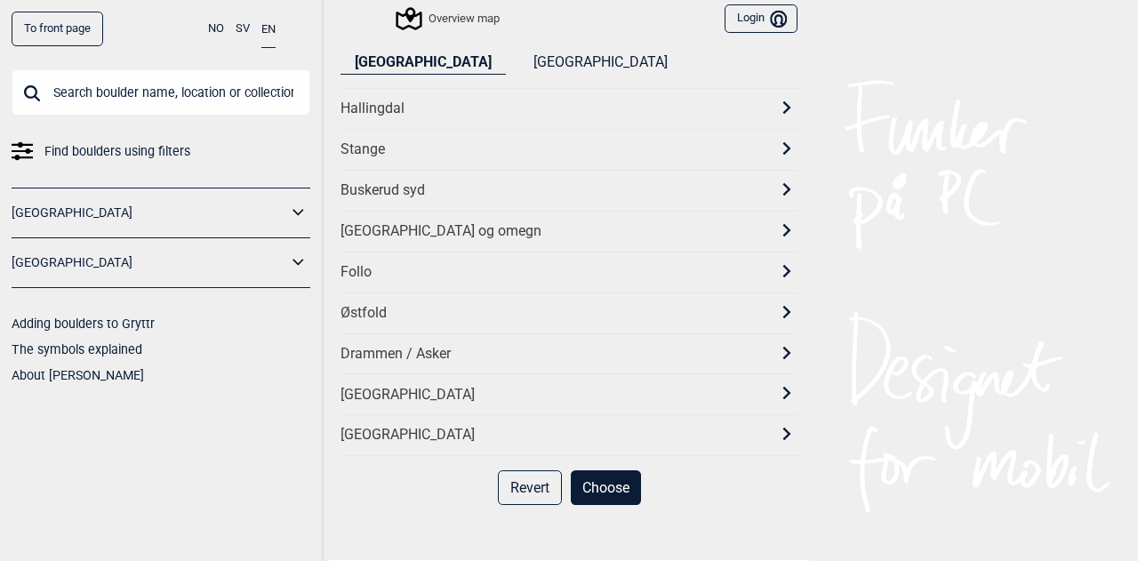
click at [519, 63] on button "[GEOGRAPHIC_DATA]" at bounding box center [600, 63] width 163 height 24
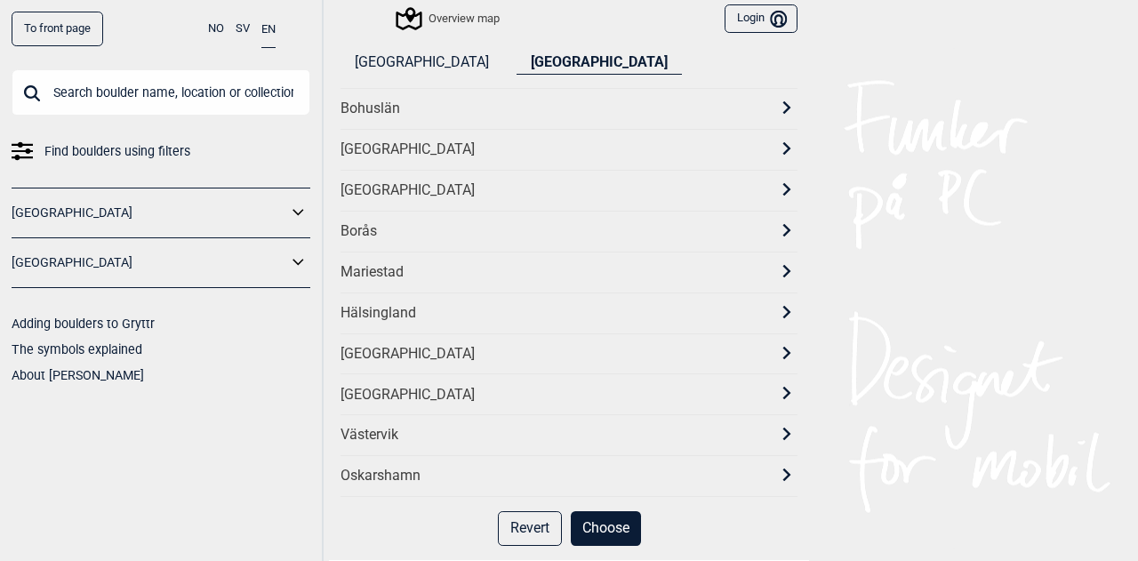
click at [783, 104] on icon at bounding box center [787, 107] width 8 height 12
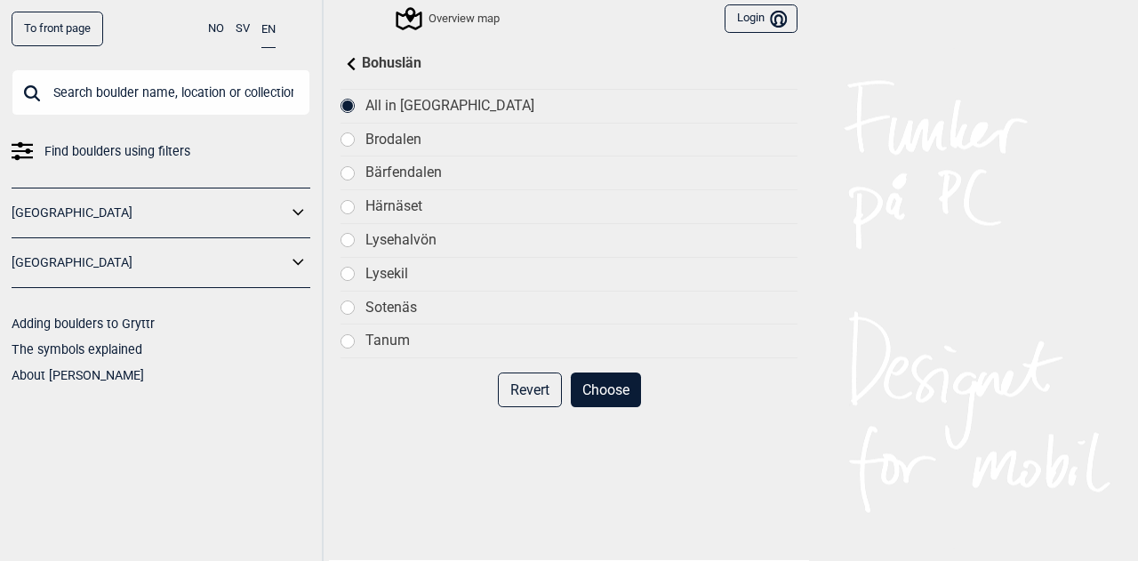
click at [379, 274] on div "Lysekil" at bounding box center [582, 274] width 432 height 19
click at [612, 383] on button "Choose" at bounding box center [606, 390] width 70 height 35
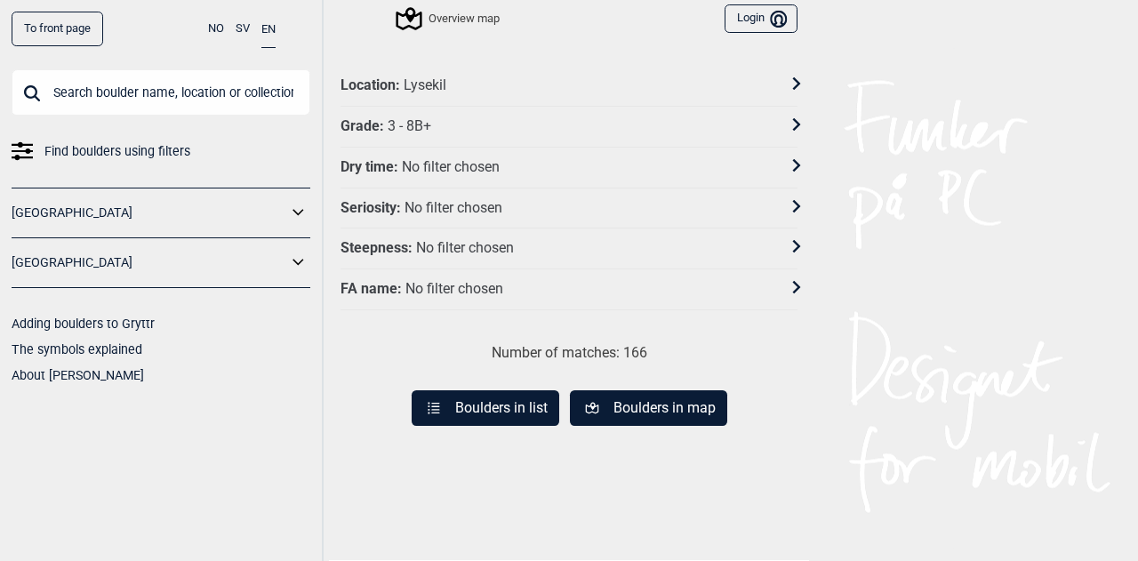
click at [791, 122] on icon at bounding box center [797, 124] width 12 height 12
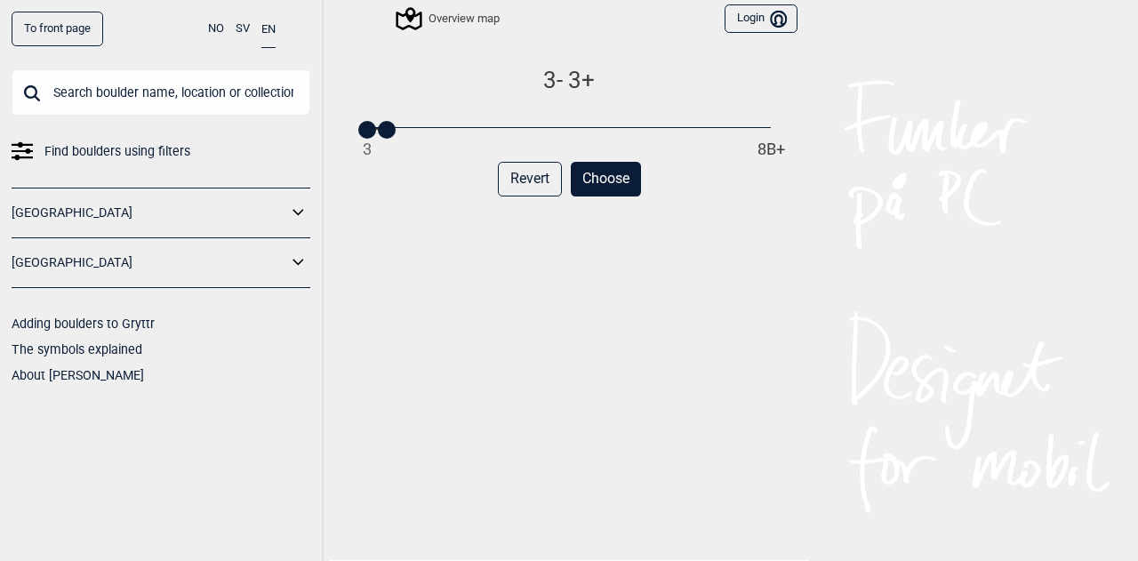
drag, startPoint x: 767, startPoint y: 129, endPoint x: 390, endPoint y: 126, distance: 377.1
click at [390, 126] on div "3 8B+" at bounding box center [569, 129] width 404 height 12
click at [611, 179] on button "Choose" at bounding box center [606, 179] width 70 height 35
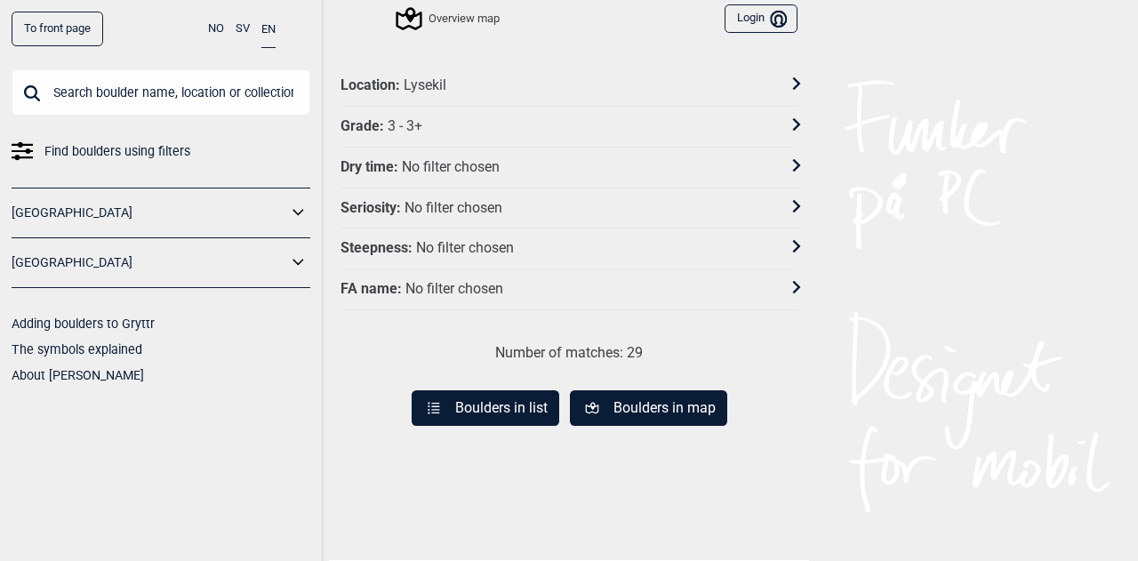
click at [634, 398] on button "Boulders in map" at bounding box center [648, 408] width 157 height 36
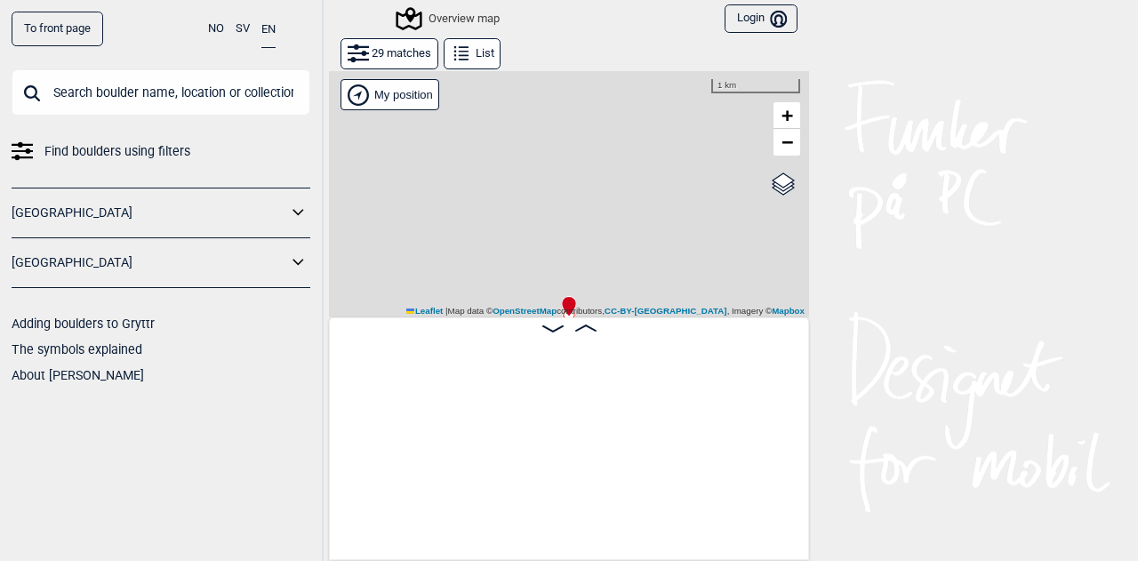
scroll to position [0, 139]
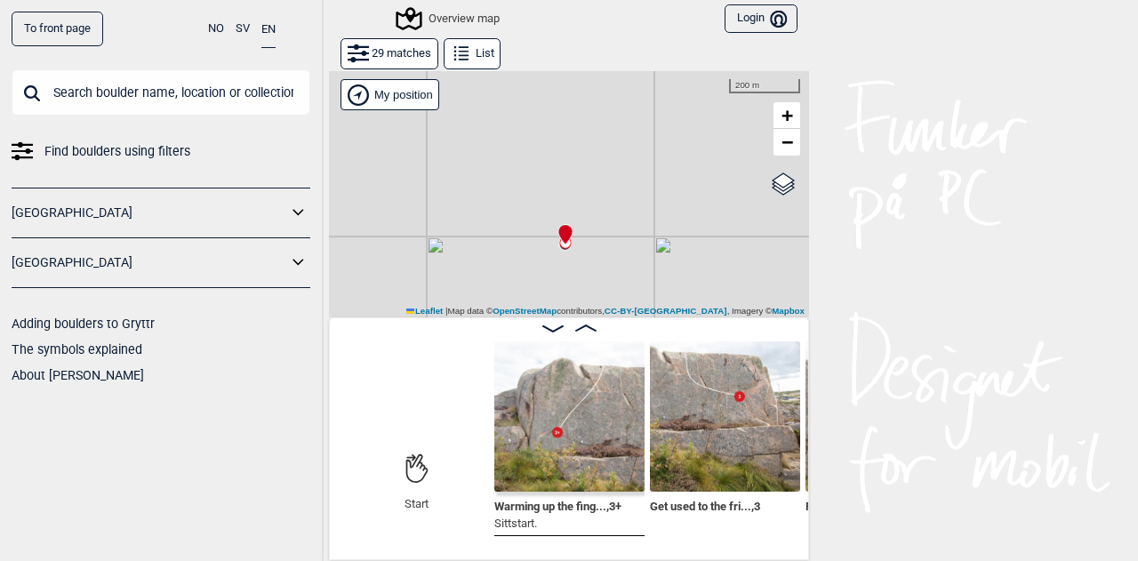
drag, startPoint x: 662, startPoint y: 197, endPoint x: 658, endPoint y: 125, distance: 71.2
click at [658, 125] on div "Gol Ål Kolomoen Vallset Tangen Sørli Åsbygda Kongsberg Efteløt Østmarka nord Se…" at bounding box center [569, 193] width 480 height 247
drag, startPoint x: 617, startPoint y: 232, endPoint x: 577, endPoint y: 148, distance: 93.5
click at [577, 148] on div "Gol Ål Kolomoen Vallset Tangen Sørli Åsbygda Kongsberg Efteløt Østmarka nord Se…" at bounding box center [569, 193] width 480 height 247
click at [452, 62] on icon at bounding box center [461, 53] width 21 height 21
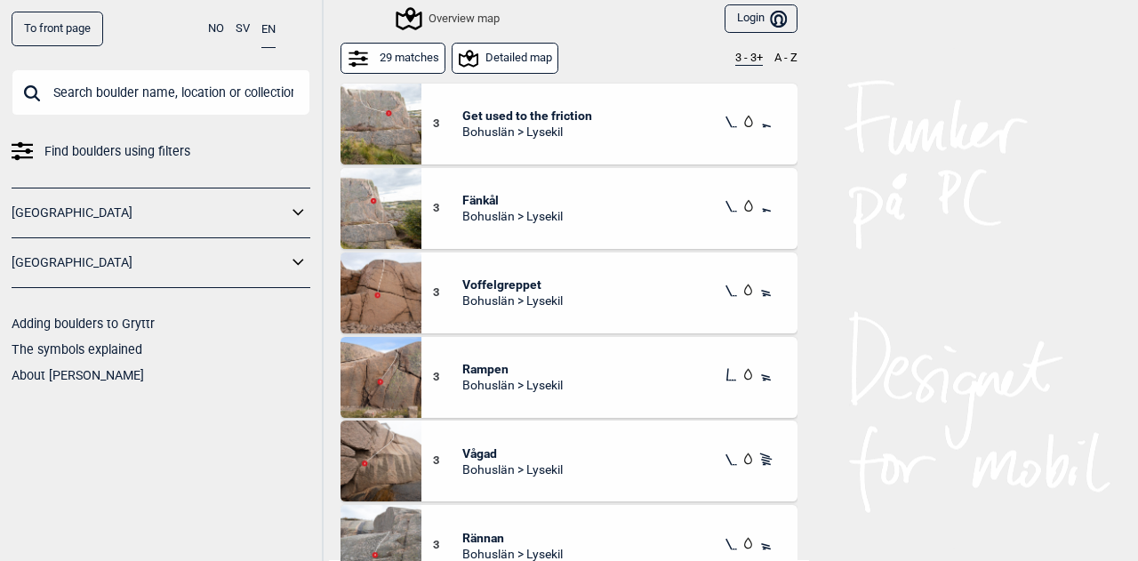
click at [568, 289] on div "3 Voffelgreppet Bohuslän > Lysekil" at bounding box center [610, 293] width 376 height 81
click at [487, 448] on span "Vågad" at bounding box center [512, 454] width 100 height 16
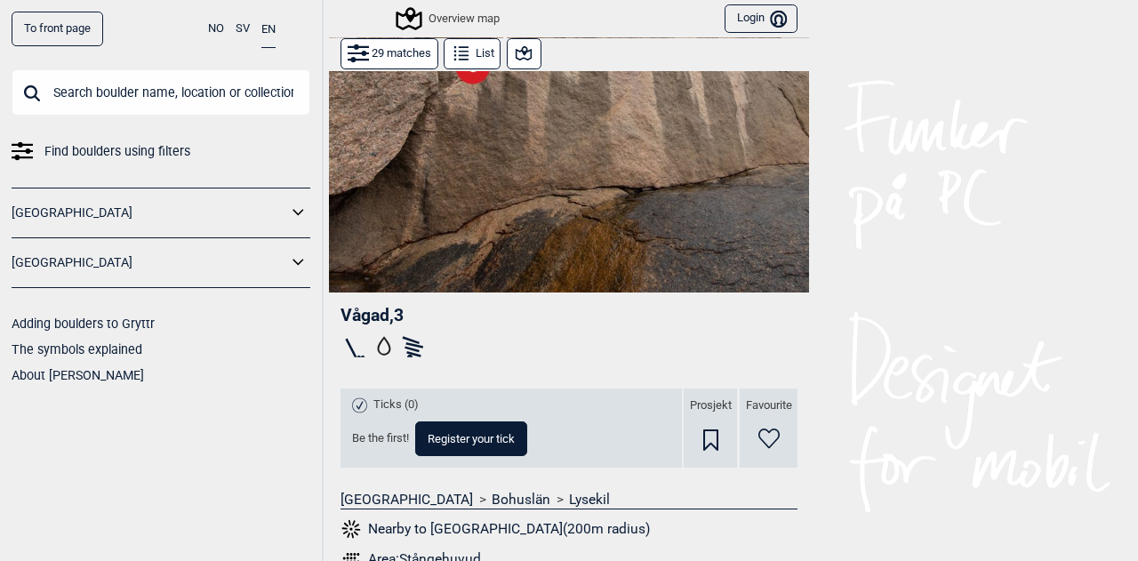
scroll to position [259, 0]
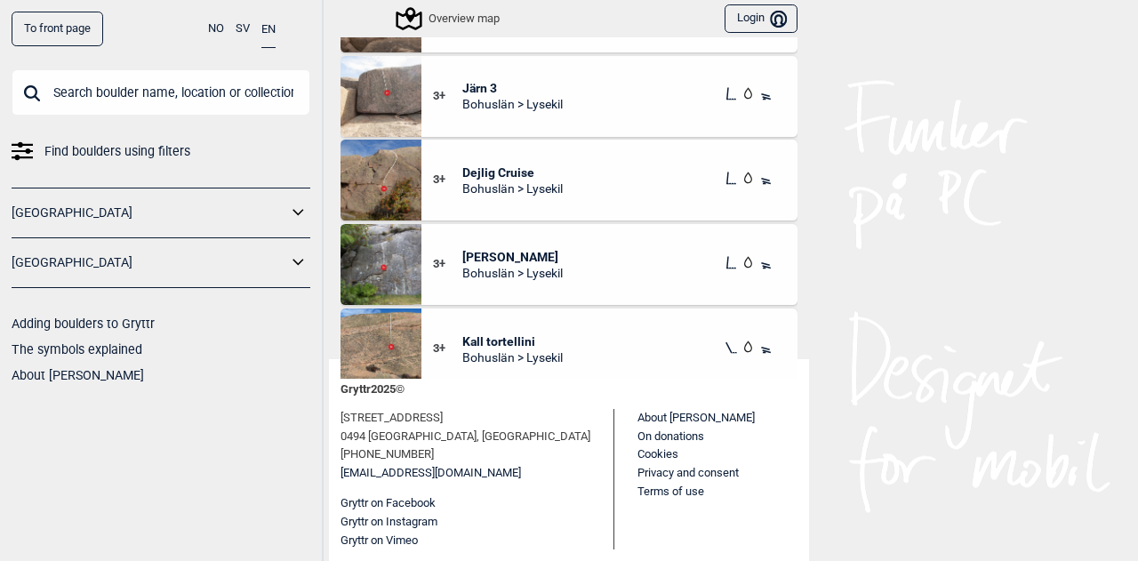
scroll to position [1868, 0]
